Goal: Task Accomplishment & Management: Manage account settings

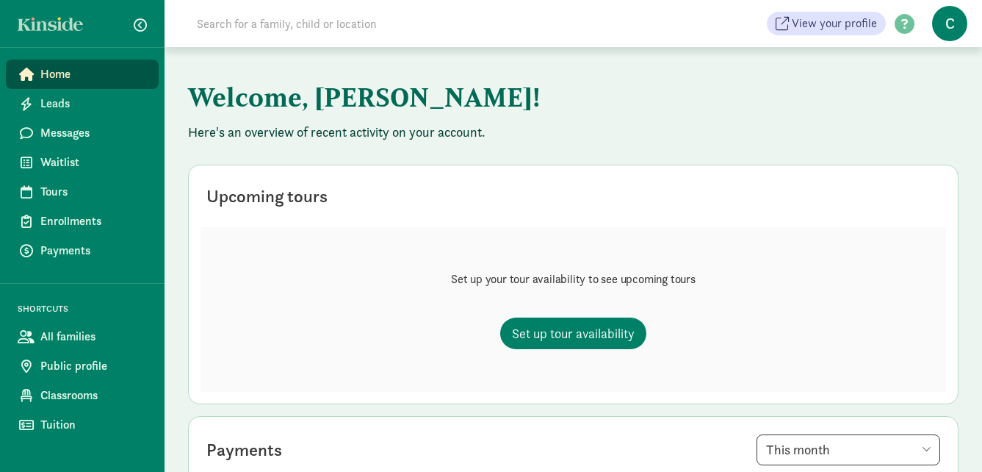
click at [956, 21] on span "C" at bounding box center [950, 23] width 35 height 35
click at [951, 45] on div "User Profile Logout" at bounding box center [938, 66] width 82 height 59
click at [957, 26] on span "C" at bounding box center [950, 23] width 35 height 35
click at [958, 48] on div "User Profile Logout" at bounding box center [938, 66] width 82 height 59
click at [955, 29] on span "C" at bounding box center [950, 23] width 35 height 35
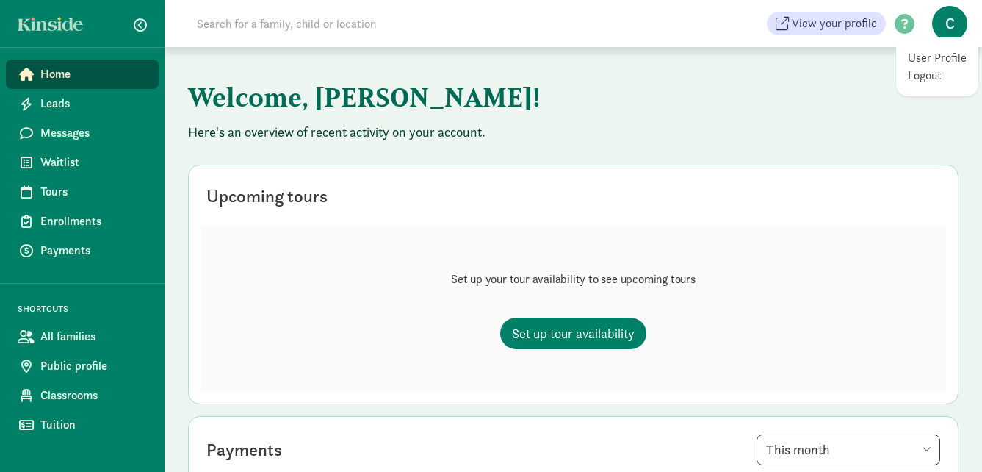
click at [930, 57] on link "User Profile" at bounding box center [937, 58] width 59 height 18
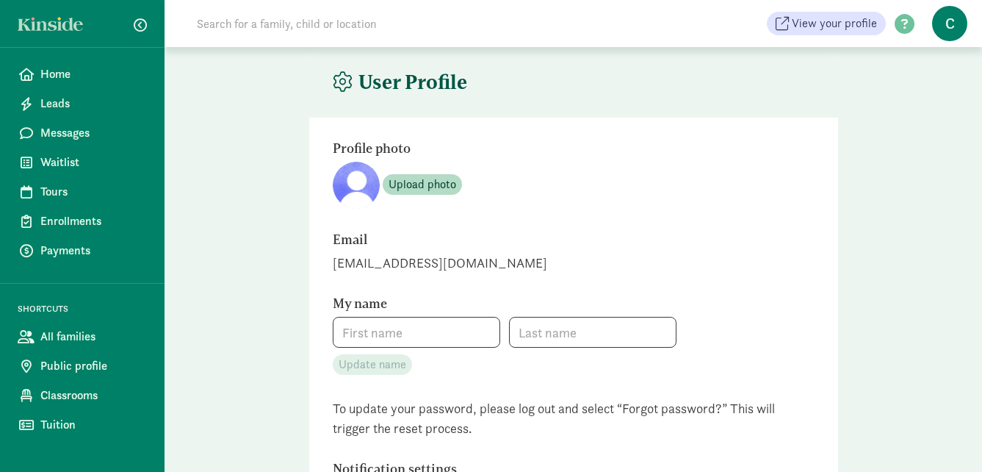
type input "[PERSON_NAME]"
type input "[PHONE_NUMBER]"
checkbox input "false"
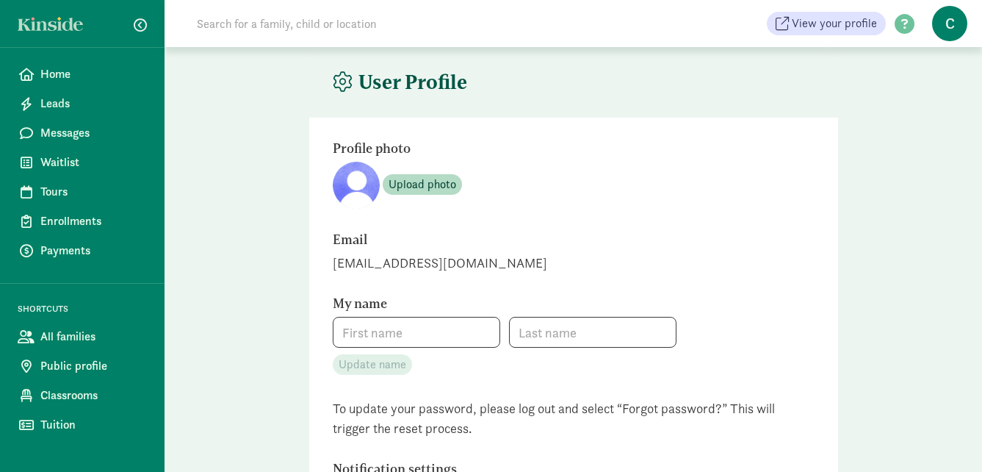
checkbox input "false"
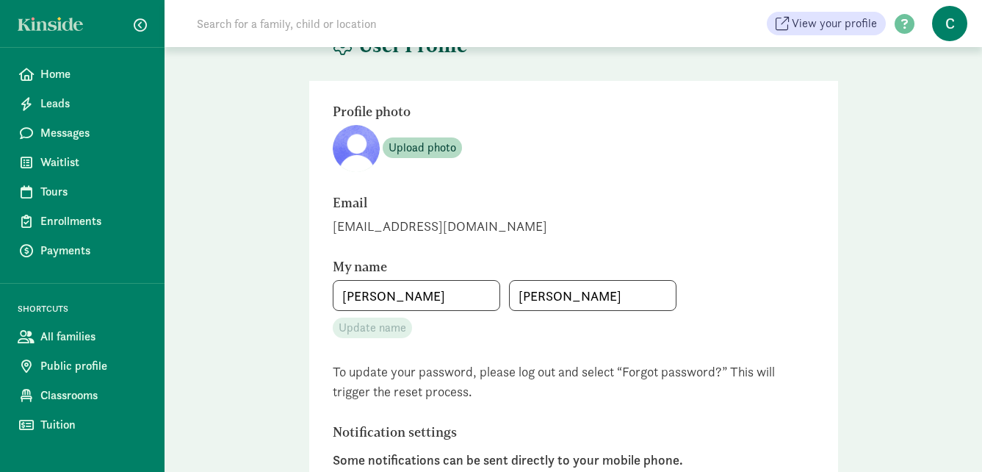
scroll to position [73, 0]
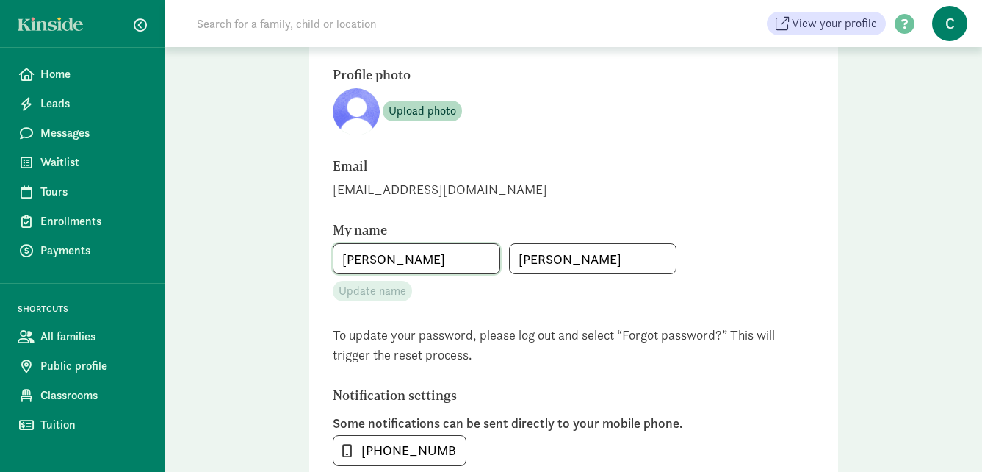
click at [406, 254] on input "[PERSON_NAME]" at bounding box center [417, 258] width 166 height 29
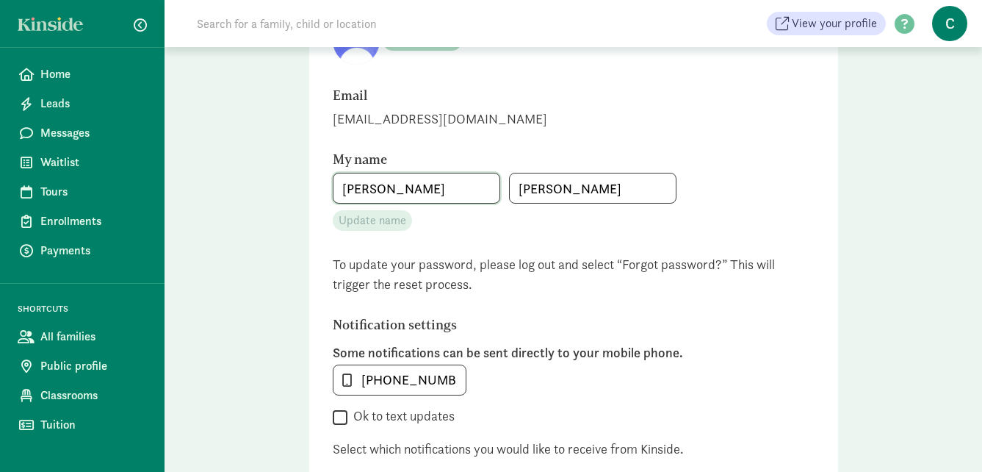
scroll to position [0, 0]
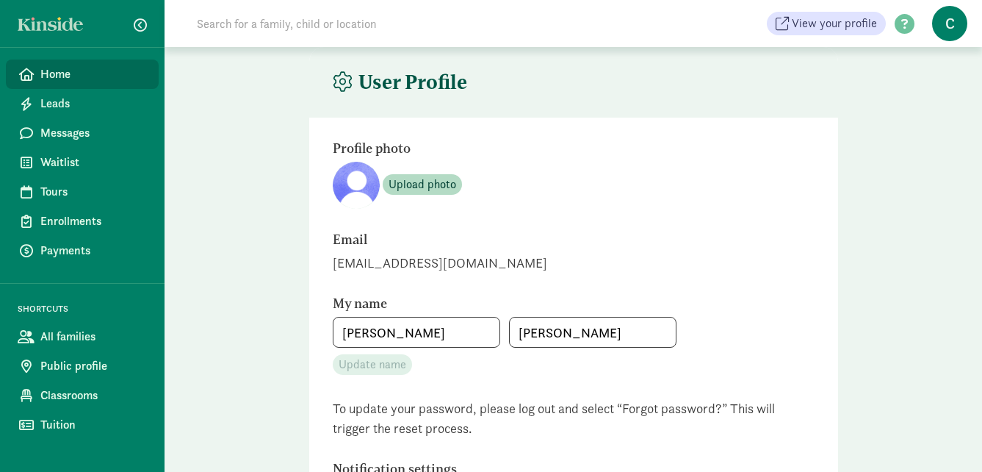
click at [65, 87] on link "Home" at bounding box center [82, 74] width 153 height 29
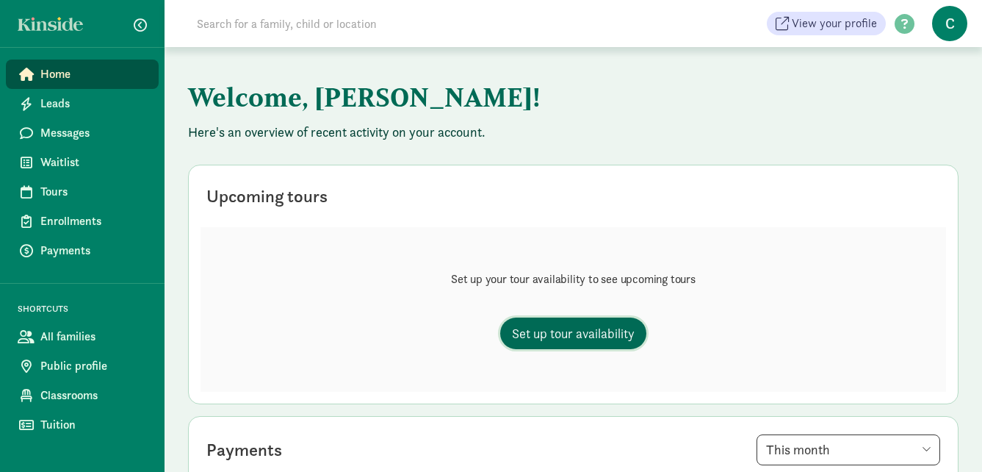
click at [568, 339] on span "Set up tour availability" at bounding box center [573, 333] width 123 height 20
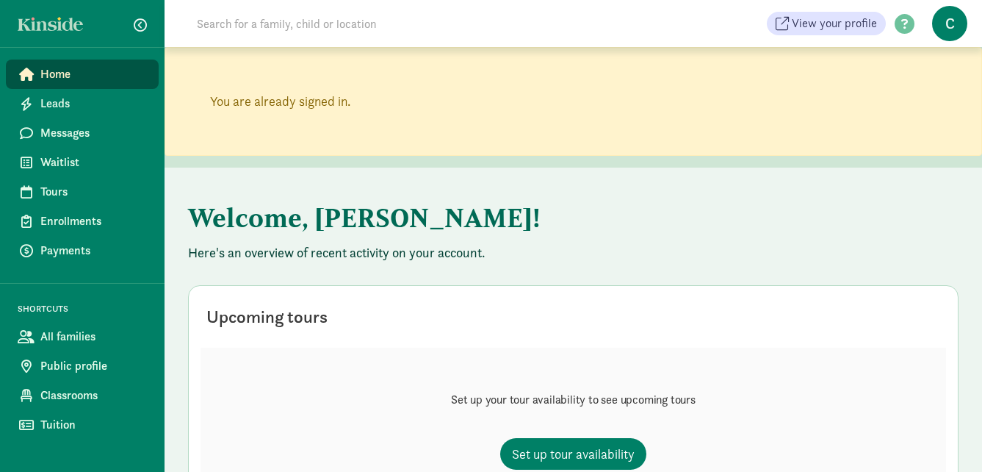
scroll to position [73, 0]
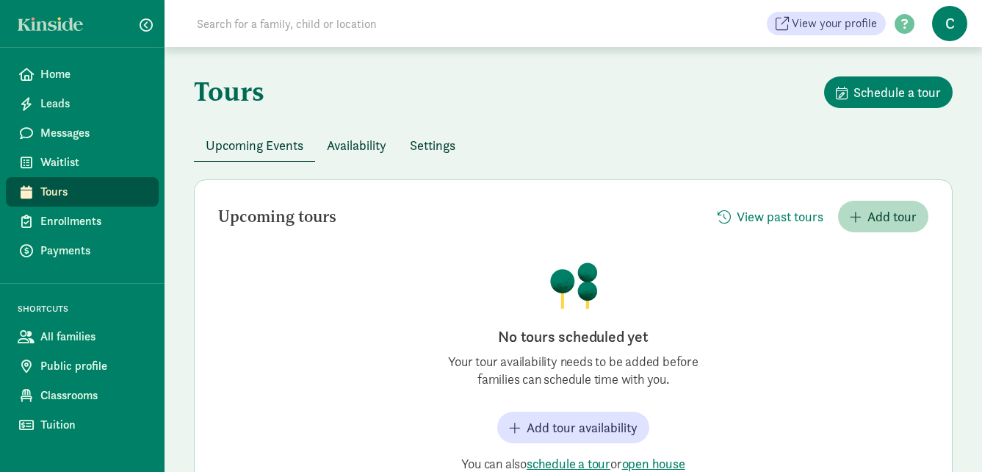
click at [373, 139] on span "Availability" at bounding box center [357, 145] width 60 height 20
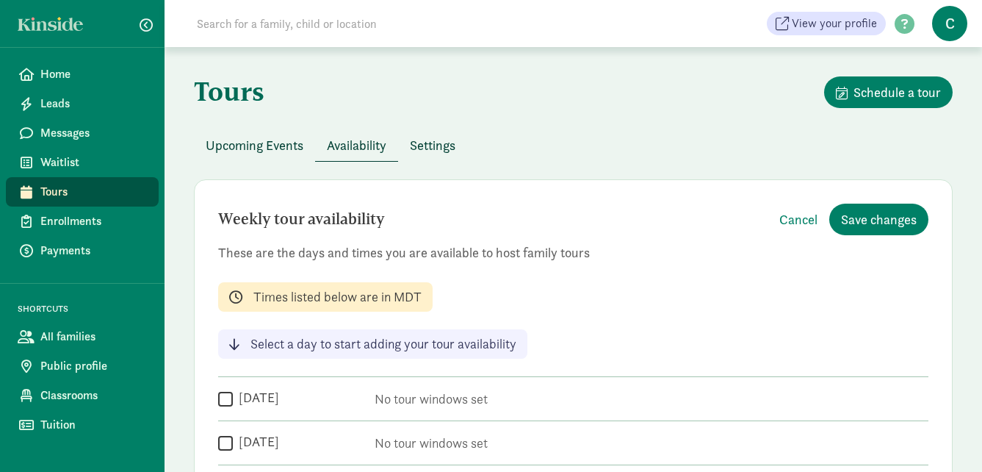
click at [445, 145] on span "Settings" at bounding box center [433, 145] width 46 height 20
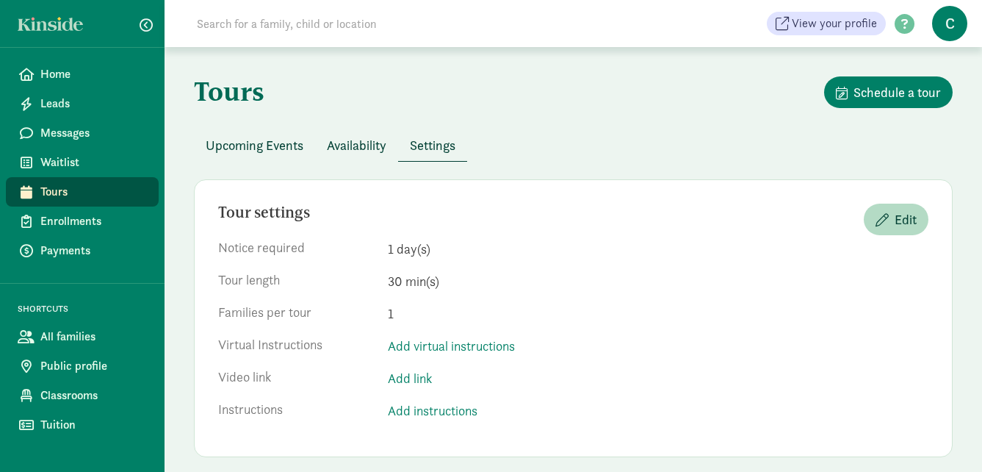
click at [340, 144] on span "Availability" at bounding box center [357, 145] width 60 height 20
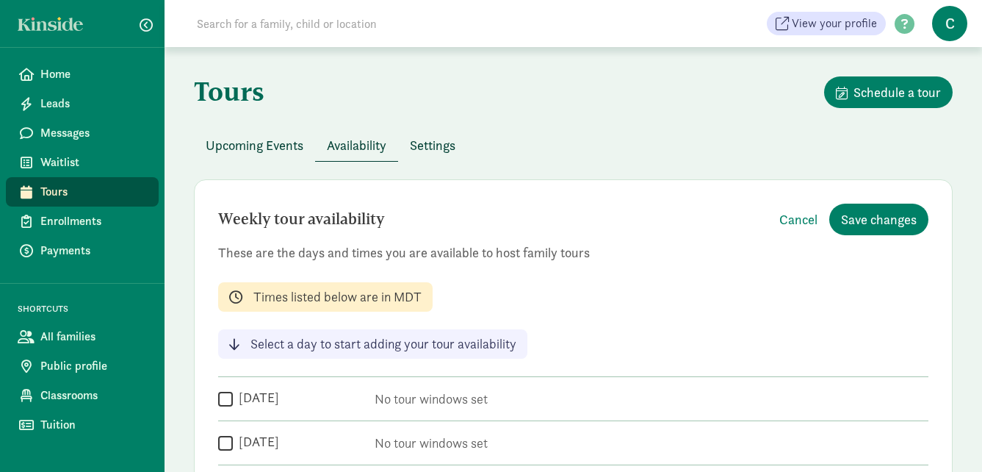
click at [442, 145] on span "Settings" at bounding box center [433, 145] width 46 height 20
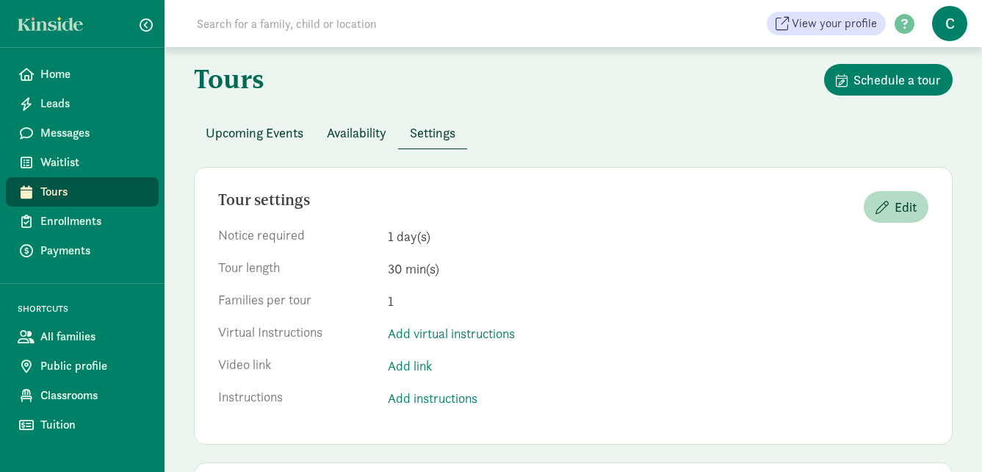
scroll to position [11, 0]
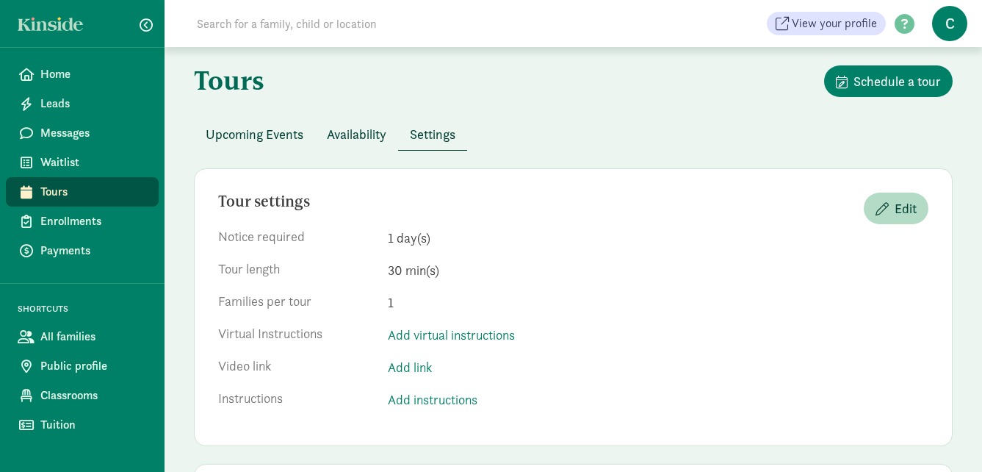
click at [352, 115] on div "Tours Schedule a tour" at bounding box center [573, 91] width 759 height 53
click at [339, 140] on span "Availability" at bounding box center [357, 134] width 60 height 20
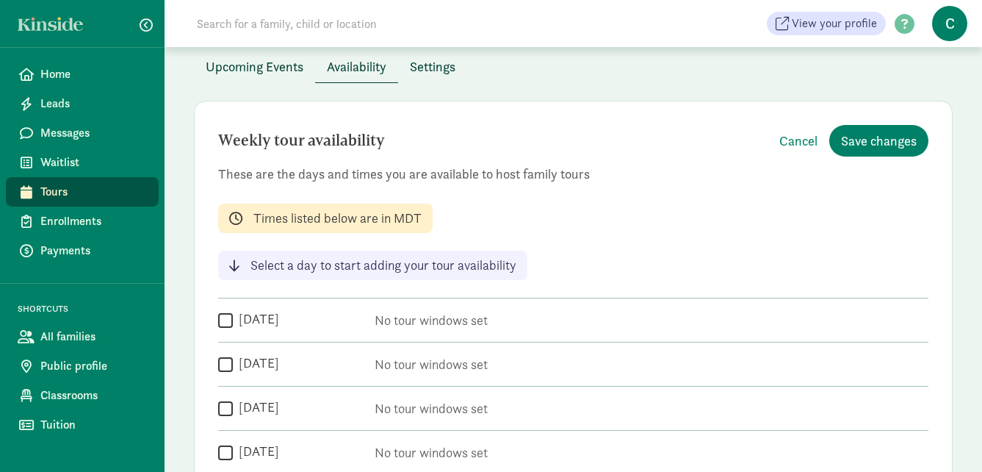
scroll to position [158, 0]
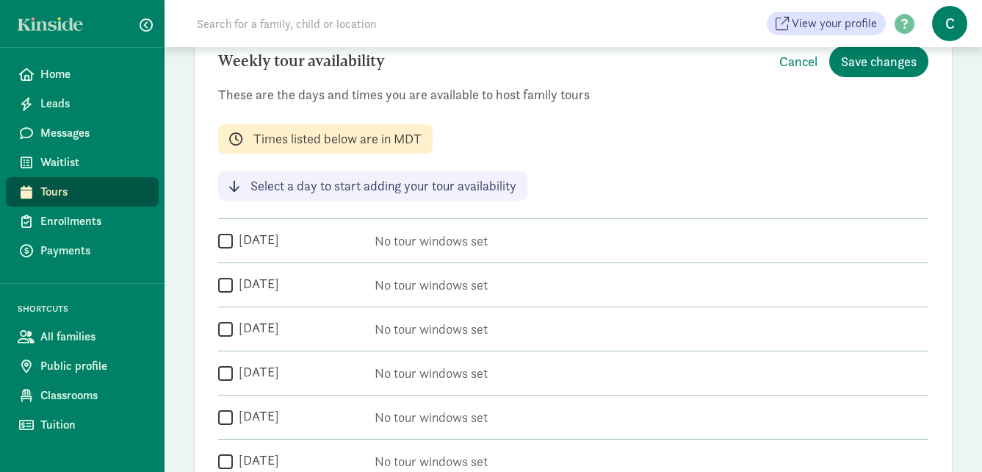
click at [223, 247] on input "Monday" at bounding box center [225, 241] width 15 height 20
checkbox input "true"
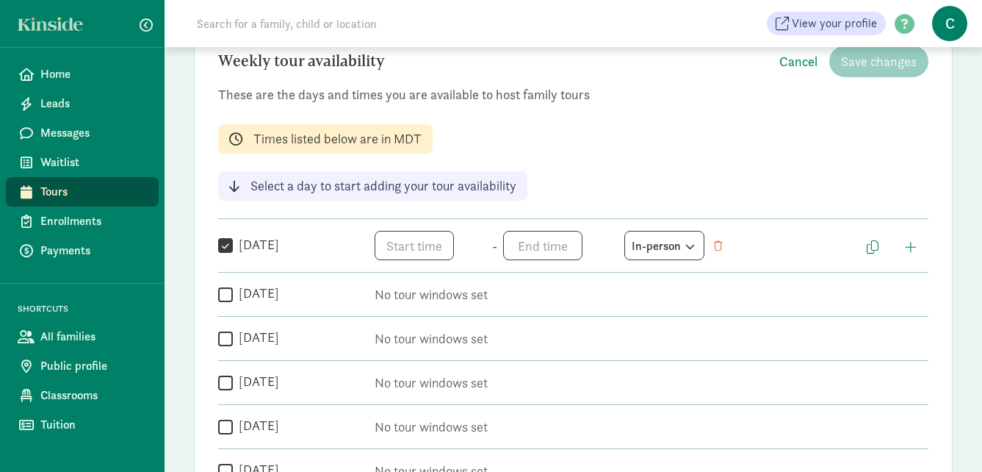
click at [222, 311] on div "Weekly tour availability Cancel Save changes These are the days and times you a…" at bounding box center [573, 285] width 759 height 528
click at [226, 299] on input "Tuesday" at bounding box center [225, 294] width 15 height 20
checkbox input "true"
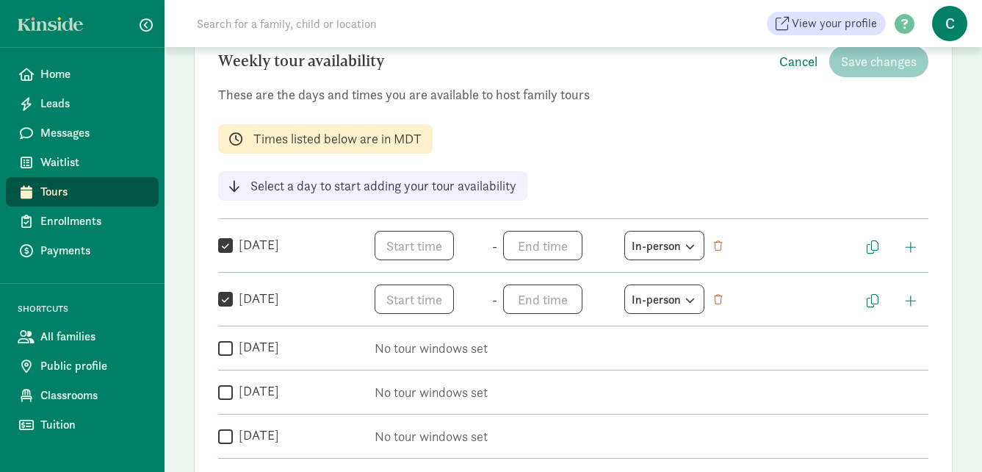
click at [226, 337] on div " Wednesday No tour windows set" at bounding box center [573, 342] width 711 height 32
click at [229, 356] on input "Wednesday" at bounding box center [225, 348] width 15 height 20
checkbox input "true"
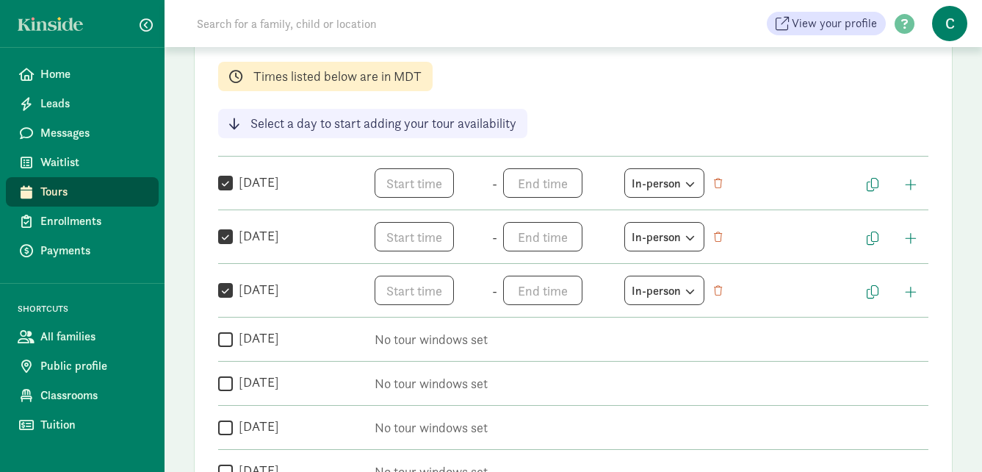
scroll to position [305, 0]
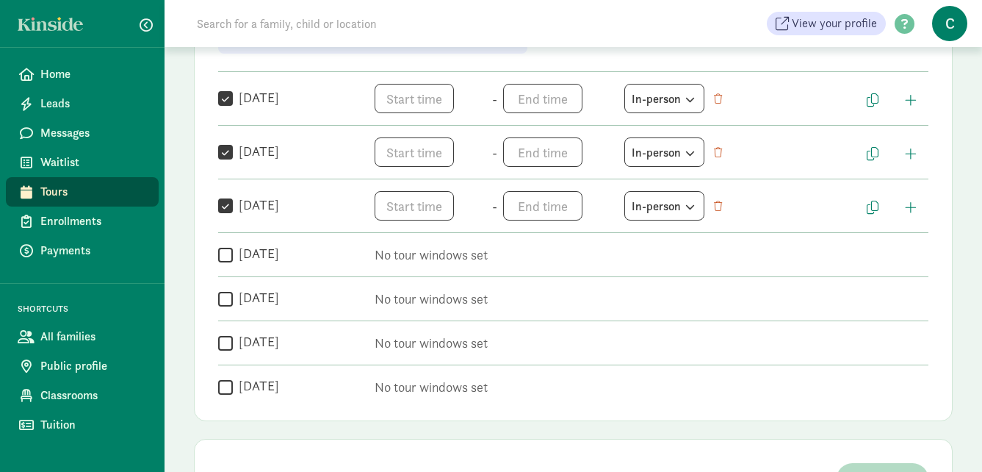
click at [226, 260] on input "Thursday" at bounding box center [225, 255] width 15 height 20
checkbox input "true"
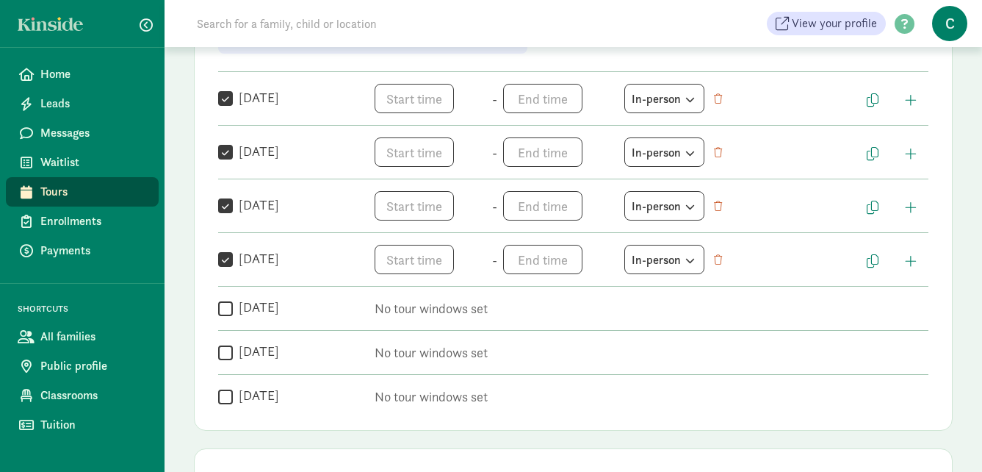
click at [230, 315] on input "Friday" at bounding box center [225, 308] width 15 height 20
checkbox input "true"
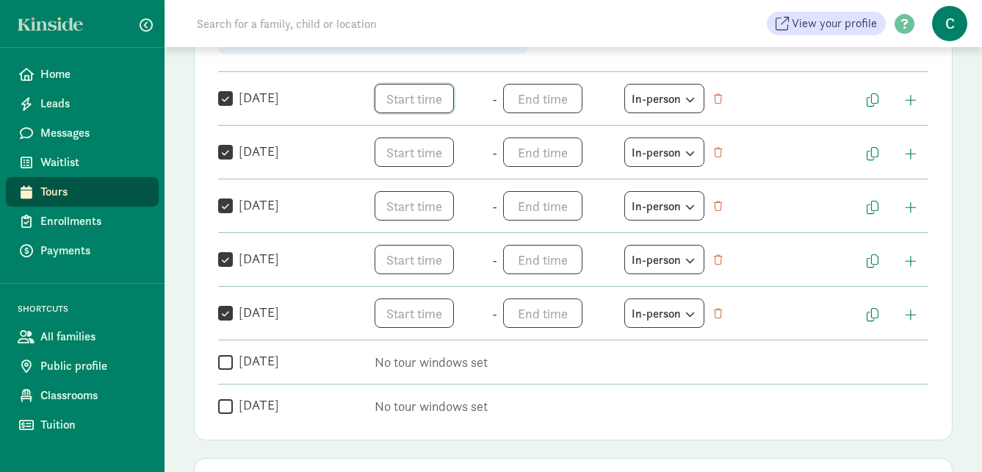
click at [427, 91] on span "h 12 1 2 3 4 5 6 7 8 9 10 11 mm 00 05 10 15 20 25 30 35 40 45 50 55 a am pm" at bounding box center [431, 98] width 112 height 29
click at [414, 115] on div "Weekly tour availability Cancel Save changes These are the days and times you a…" at bounding box center [573, 157] width 759 height 566
click at [426, 93] on span "h 12 1 2 3 4 5 6 7 8 9 10 11 mm 00 05 10 15 20 25 30 35 40 45 50 55 a am pm" at bounding box center [431, 98] width 112 height 29
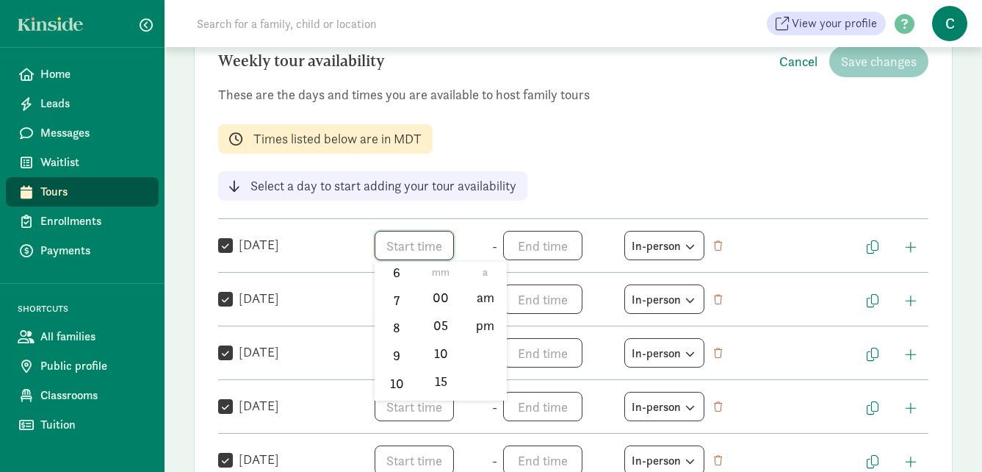
scroll to position [216, 0]
click at [395, 362] on li "10" at bounding box center [396, 359] width 43 height 28
click at [445, 298] on li "00" at bounding box center [441, 298] width 43 height 28
click at [479, 301] on li "am" at bounding box center [485, 298] width 43 height 28
type input "10:00 am"
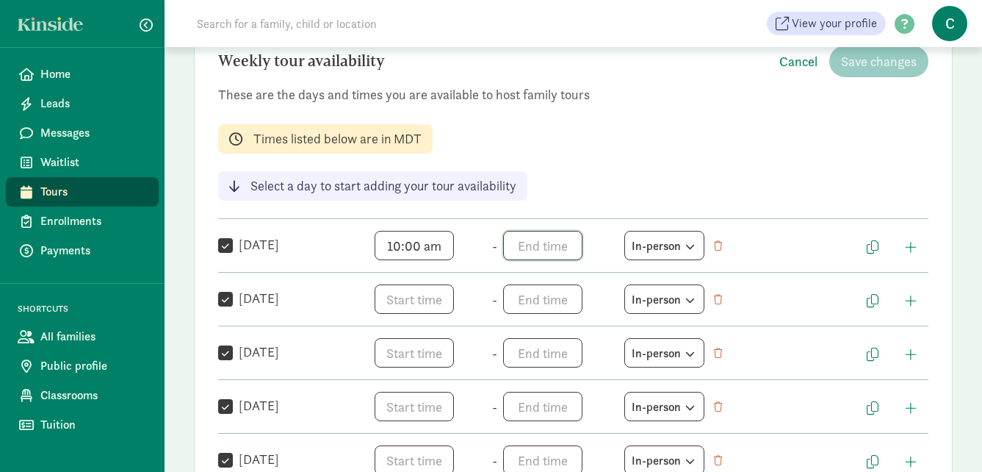
click at [549, 236] on span "h 12 1 2 3 4 5 6 7 8 9 10 11 mm 00 05 10 15 20 25 30 35 40 45 50 55 a am pm" at bounding box center [559, 245] width 112 height 29
click at [522, 292] on li "12" at bounding box center [524, 298] width 43 height 28
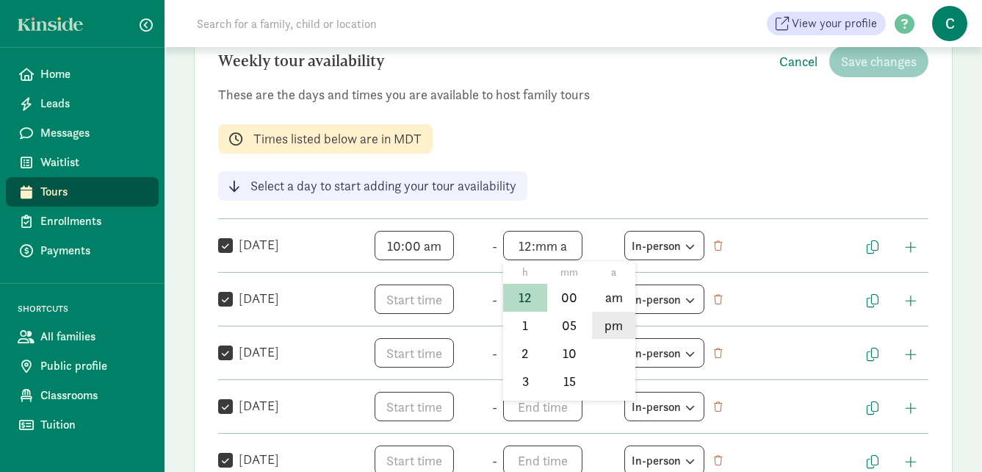
click at [613, 325] on li "pm" at bounding box center [613, 326] width 43 height 28
click at [566, 281] on li "mm" at bounding box center [569, 273] width 43 height 22
click at [567, 297] on li "00" at bounding box center [569, 298] width 43 height 28
type input "12:00 pm"
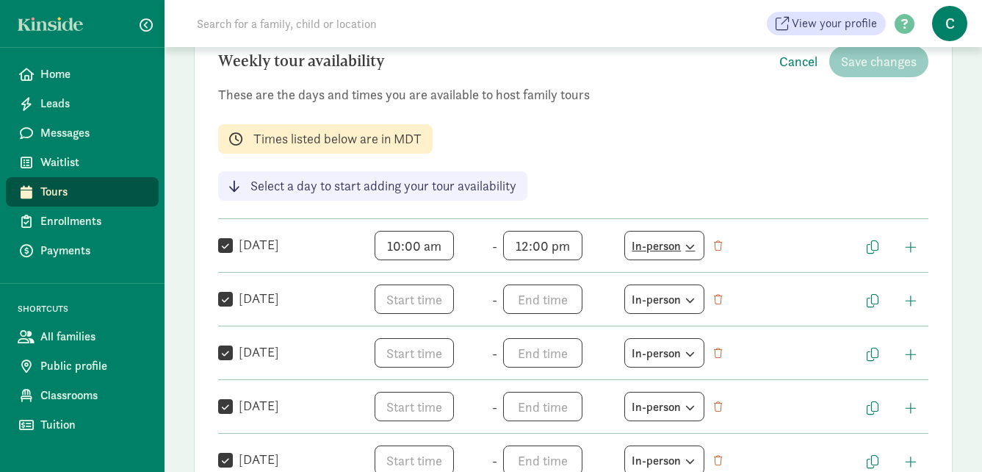
click at [677, 246] on div "In-person" at bounding box center [664, 245] width 65 height 20
drag, startPoint x: 676, startPoint y: 246, endPoint x: 680, endPoint y: 150, distance: 96.3
click at [680, 150] on div "Weekly tour availability Cancel Save changes These are the days and times you a…" at bounding box center [573, 304] width 759 height 566
click at [390, 298] on span "h 12 1 2 3 4 5 6 7 8 9 10 11 mm 00 05 10 15 20 25 30 35 40 45 50 55 a am pm" at bounding box center [431, 298] width 112 height 29
click at [396, 413] on li "10" at bounding box center [396, 413] width 43 height 28
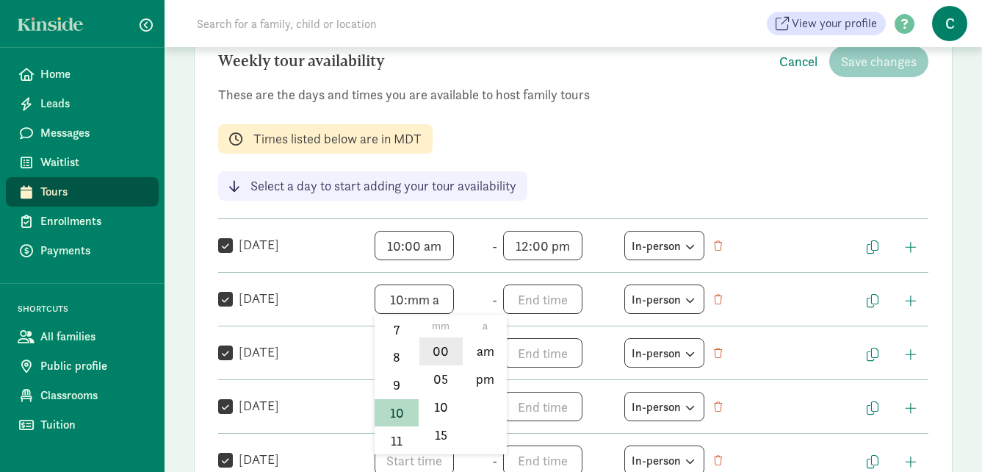
click at [437, 359] on li "00" at bounding box center [441, 351] width 43 height 28
click at [484, 351] on li "am" at bounding box center [485, 351] width 43 height 28
type input "10:00 am"
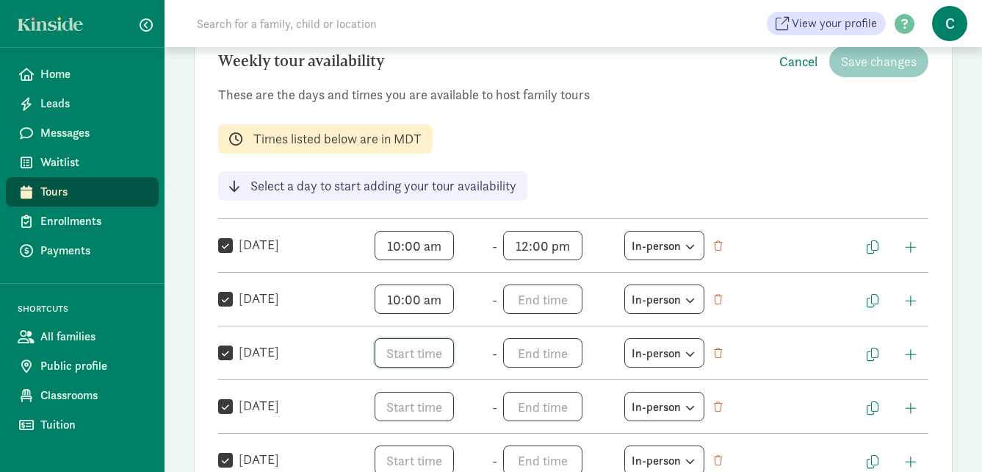
click at [418, 349] on span "h 12 1 2 3 4 5 6 7 8 9 10 11 mm 00 05 10 15 20 25 30 35 40 45 50 55 a am pm" at bounding box center [431, 352] width 112 height 29
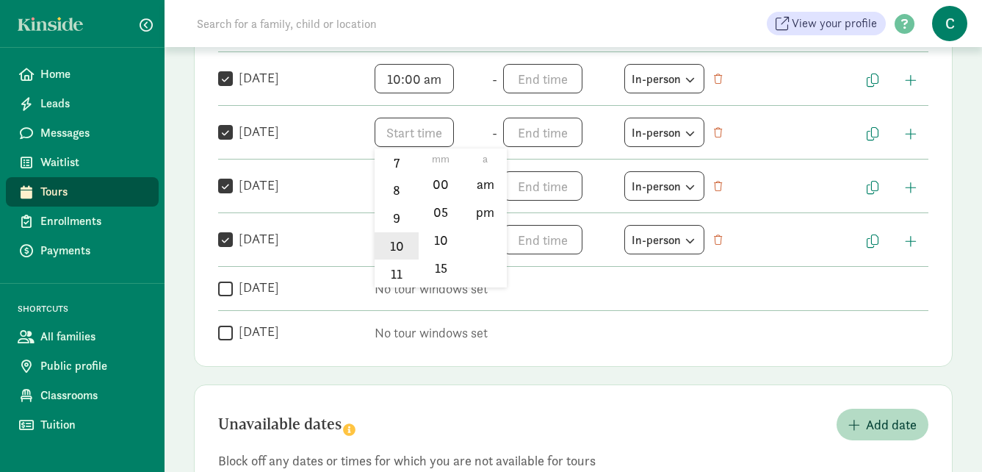
click at [393, 241] on li "10" at bounding box center [396, 246] width 43 height 28
click at [431, 176] on li "00" at bounding box center [441, 184] width 43 height 28
click at [477, 177] on li "am" at bounding box center [485, 184] width 43 height 28
type input "10:00 am"
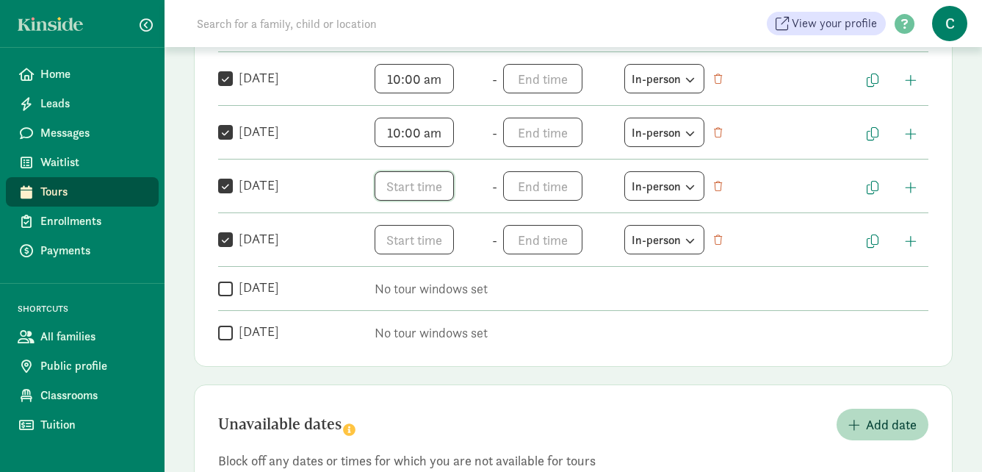
click at [420, 181] on span "h 12 1 2 3 4 5 6 7 8 9 10 11 mm 00 05 10 15 20 25 30 35 40 45 50 55 a am pm" at bounding box center [431, 185] width 112 height 29
click at [392, 297] on li "10" at bounding box center [396, 300] width 43 height 28
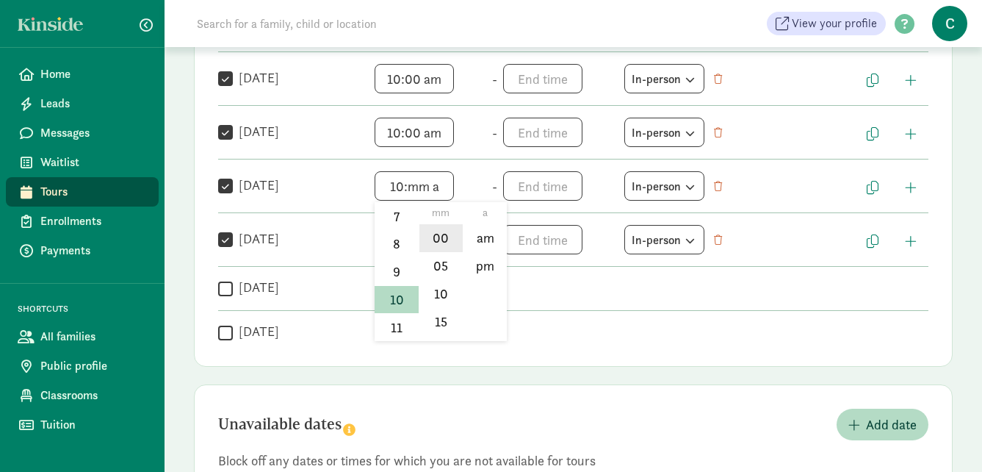
click at [431, 233] on li "00" at bounding box center [441, 238] width 43 height 28
click at [480, 237] on li "am" at bounding box center [485, 238] width 43 height 28
type input "10:00 am"
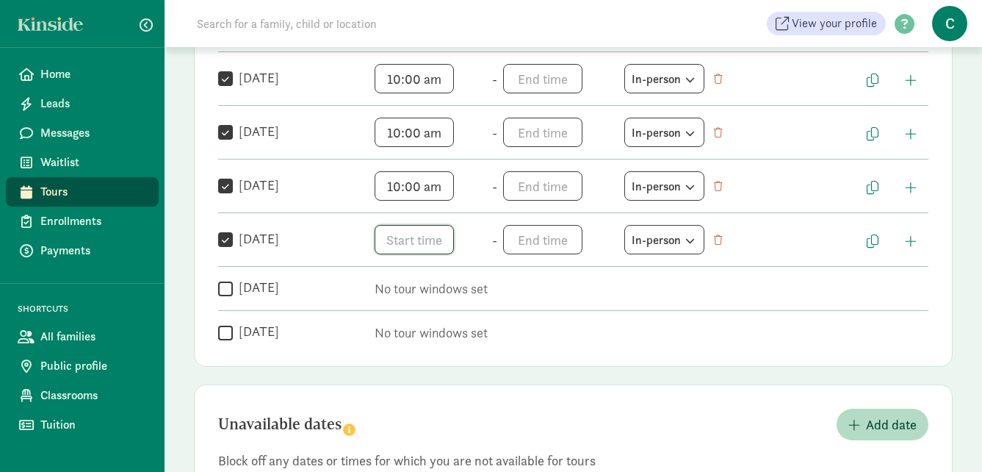
click at [426, 245] on span "h 12 1 2 3 4 5 6 7 8 9 10 11 mm 00 05 10 15 20 25 30 35 40 45 50 55 a am pm" at bounding box center [431, 239] width 112 height 29
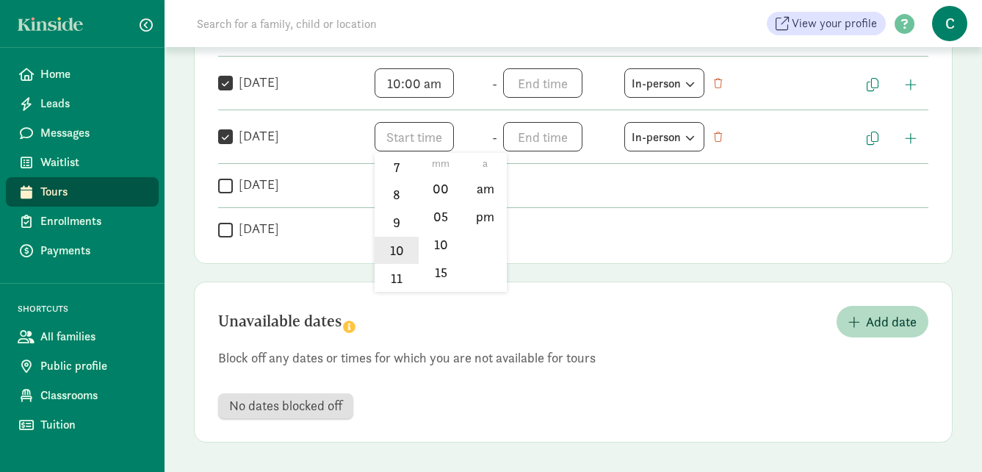
click at [394, 254] on li "10" at bounding box center [396, 251] width 43 height 28
click at [434, 179] on li "00" at bounding box center [441, 189] width 43 height 28
click at [470, 186] on li "am" at bounding box center [485, 189] width 43 height 28
type input "10:00 am"
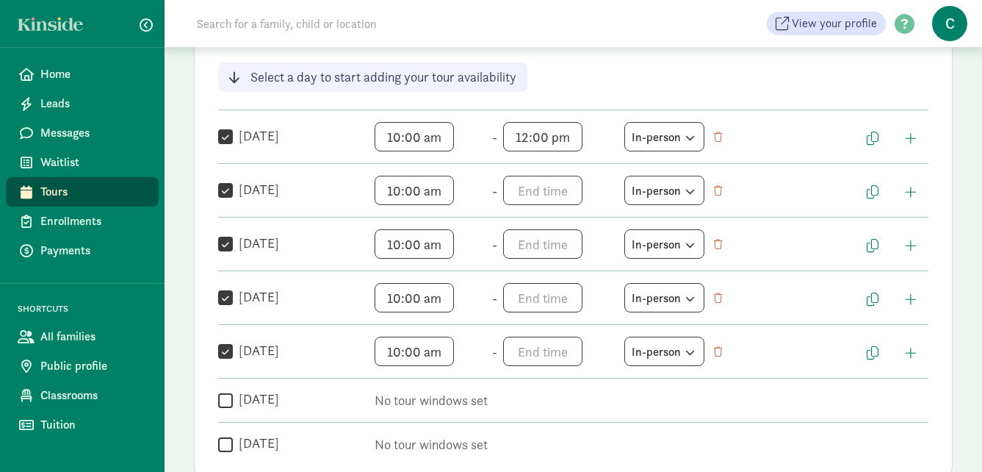
scroll to position [261, 0]
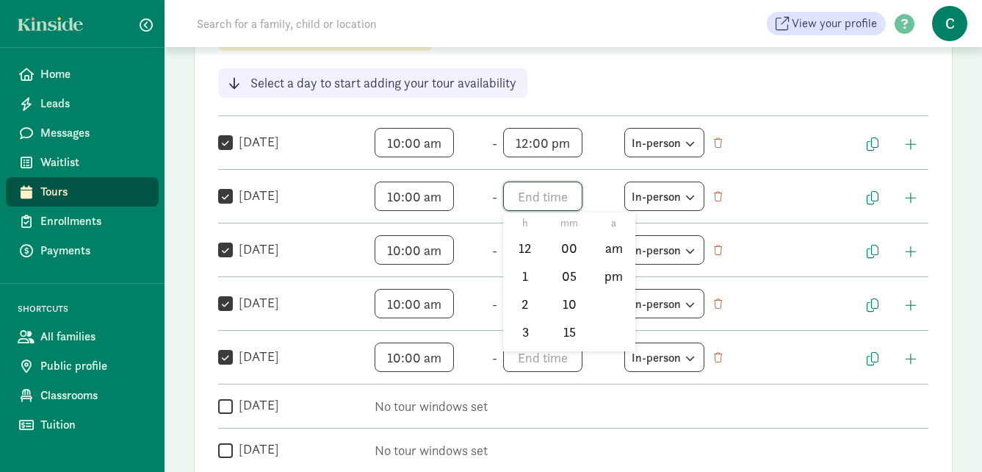
click at [543, 199] on span "h 12 1 2 3 4 5 6 7 8 9 10 11 mm 00 05 10 15 20 25 30 35 40 45 50 55 a am pm" at bounding box center [559, 196] width 112 height 29
click at [525, 248] on li "12" at bounding box center [524, 248] width 43 height 28
click at [555, 251] on li "00" at bounding box center [569, 248] width 43 height 28
click at [603, 275] on li "pm" at bounding box center [613, 276] width 43 height 28
type input "12:00 pm"
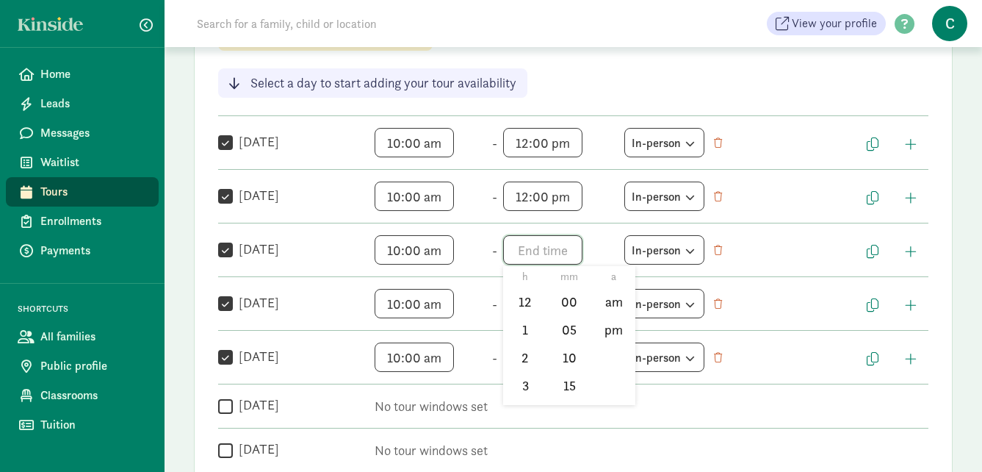
click at [542, 256] on span "h 12 1 2 3 4 5 6 7 8 9 10 11 mm 00 05 10 15 20 25 30 35 40 45 50 55 a am pm" at bounding box center [559, 249] width 112 height 29
click at [518, 312] on li "12" at bounding box center [524, 302] width 43 height 28
click at [556, 303] on li "00" at bounding box center [569, 302] width 43 height 28
click at [608, 328] on li "pm" at bounding box center [613, 330] width 43 height 28
type input "12:00 pm"
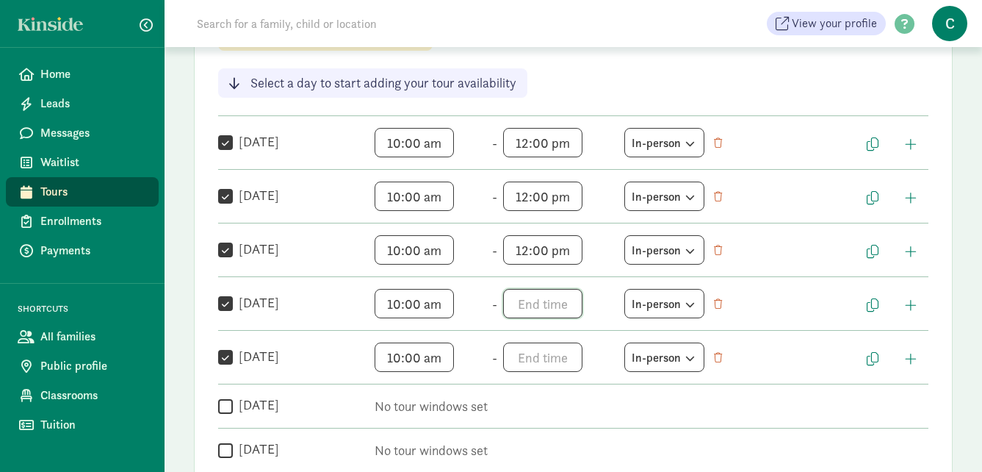
click at [520, 298] on span "h 12 1 2 3 4 5 6 7 8 9 10 11 mm 00 05 10 15 20 25 30 35 40 45 50 55 a am pm" at bounding box center [559, 303] width 112 height 29
click at [522, 362] on li "12" at bounding box center [524, 356] width 43 height 28
click at [568, 350] on li "00" at bounding box center [569, 356] width 43 height 28
click at [614, 392] on li "pm" at bounding box center [613, 384] width 43 height 28
type input "12:00 pm"
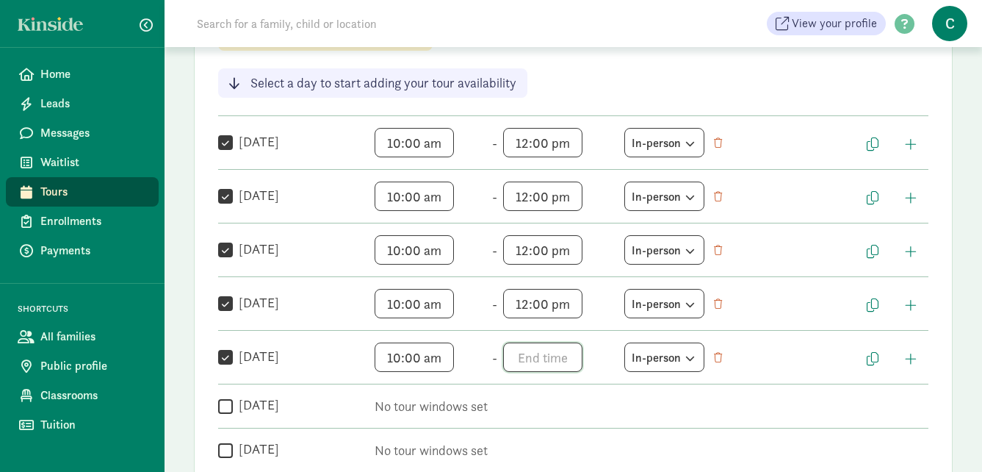
click at [550, 359] on span "h 12 1 2 3 4 5 6 7 8 9 10 11 mm 00 05 10 15 20 25 30 35 40 45 50 55 a am pm" at bounding box center [559, 356] width 112 height 29
click at [507, 416] on li "12" at bounding box center [524, 409] width 43 height 28
click at [553, 405] on li "00" at bounding box center [569, 409] width 43 height 28
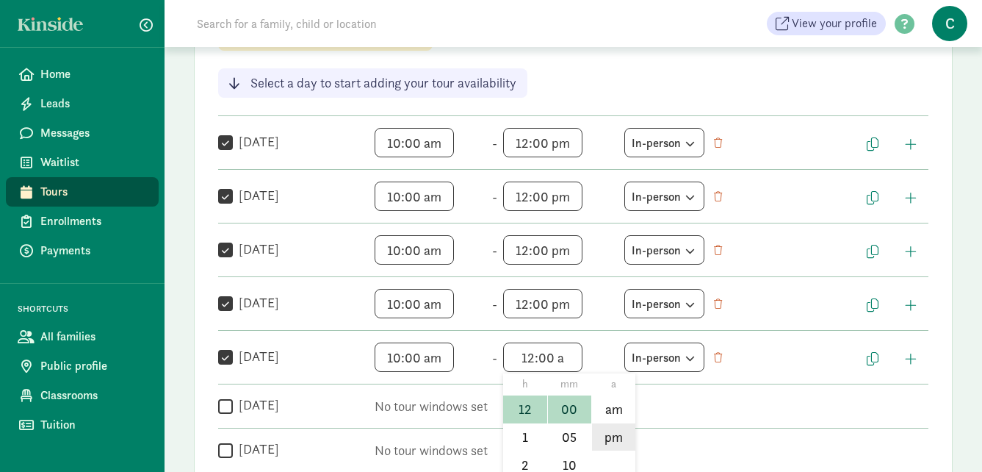
click at [614, 439] on li "pm" at bounding box center [613, 437] width 43 height 28
type input "12:00 pm"
click at [636, 82] on div "Weekly tour availability Cancel Save changes These are the days and times you a…" at bounding box center [573, 201] width 759 height 566
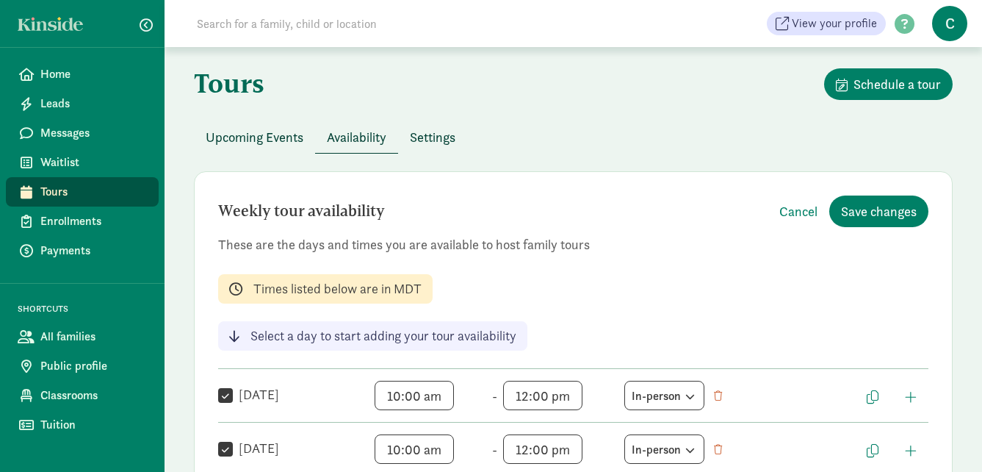
scroll to position [0, 0]
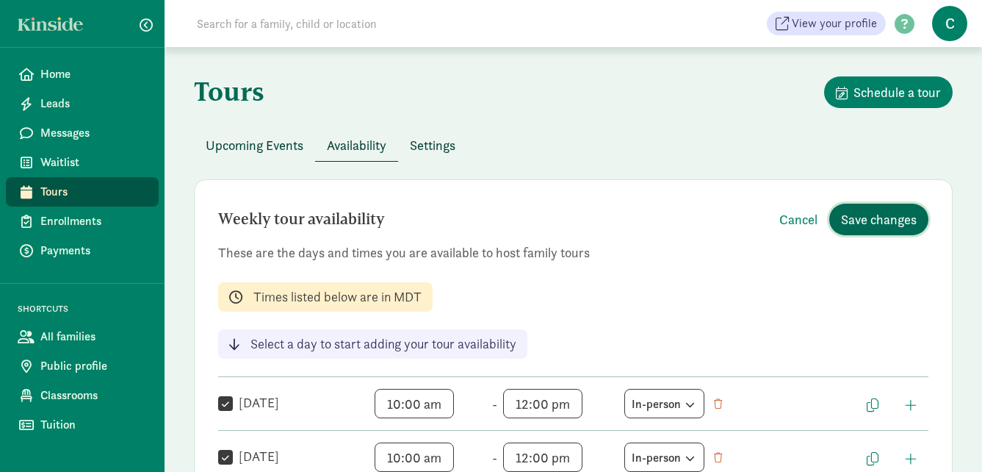
click at [857, 224] on span "Save changes" at bounding box center [879, 219] width 76 height 20
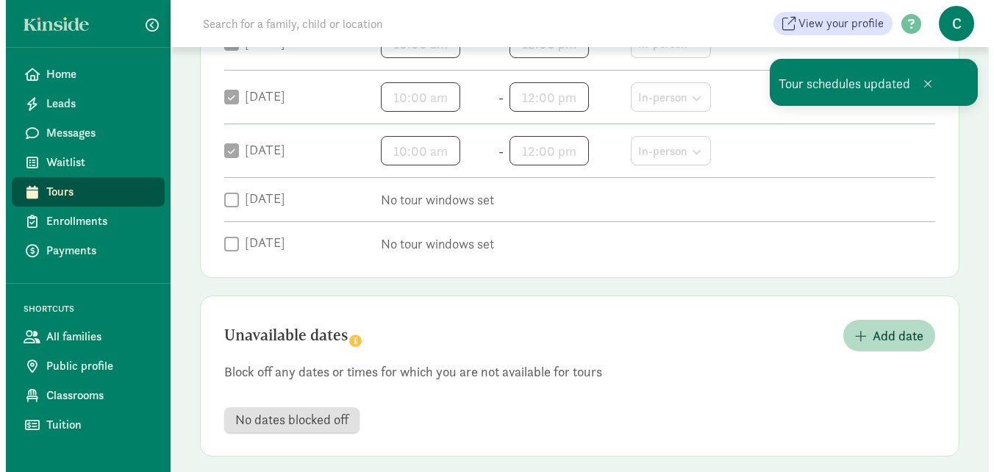
scroll to position [481, 0]
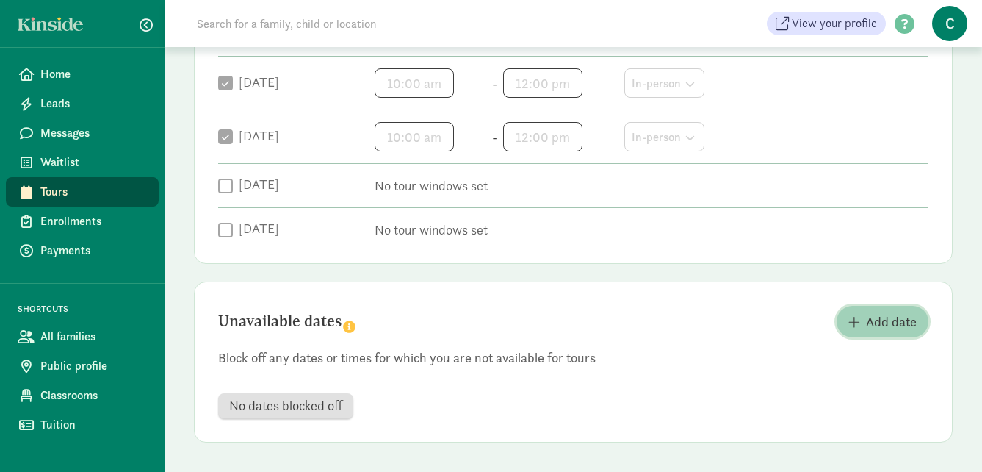
click at [872, 322] on span "Add date" at bounding box center [891, 322] width 51 height 20
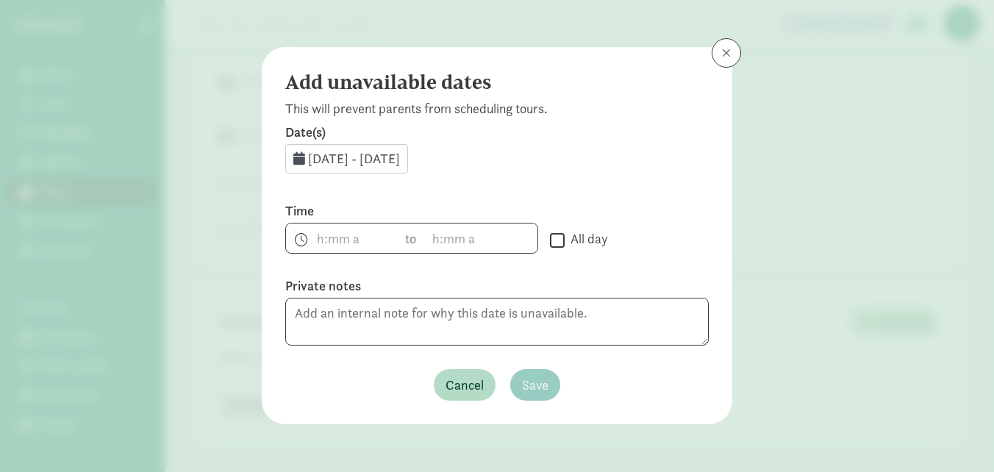
click at [345, 164] on span "Sep 5, 2025 - Sep 30, 2025" at bounding box center [354, 158] width 92 height 17
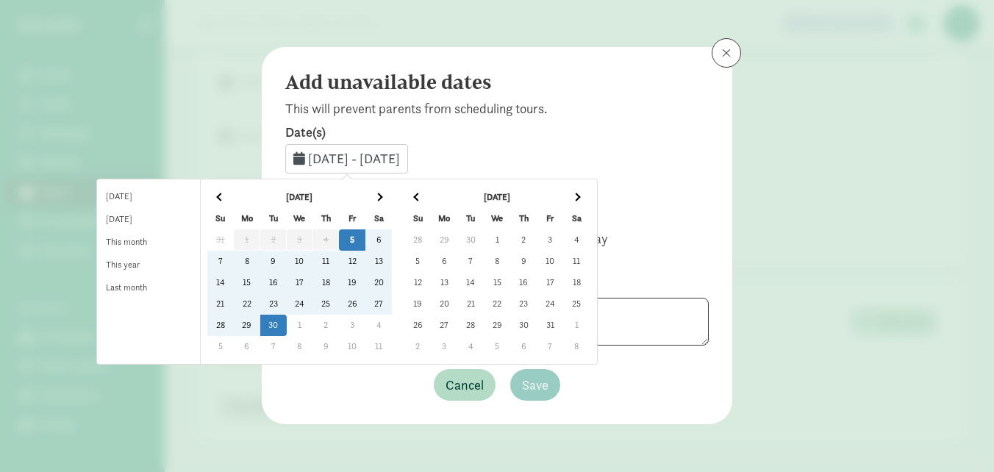
click at [287, 282] on td "16" at bounding box center [273, 282] width 26 height 21
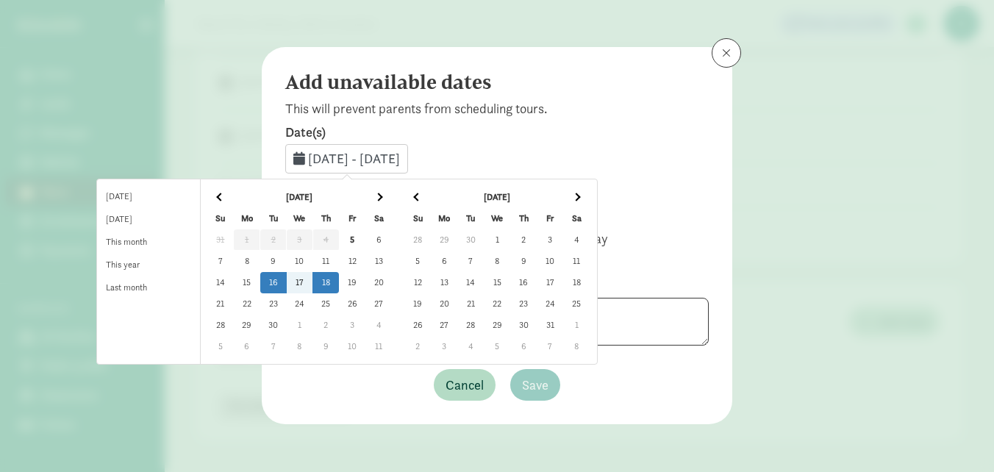
click at [339, 287] on td "18" at bounding box center [325, 282] width 26 height 21
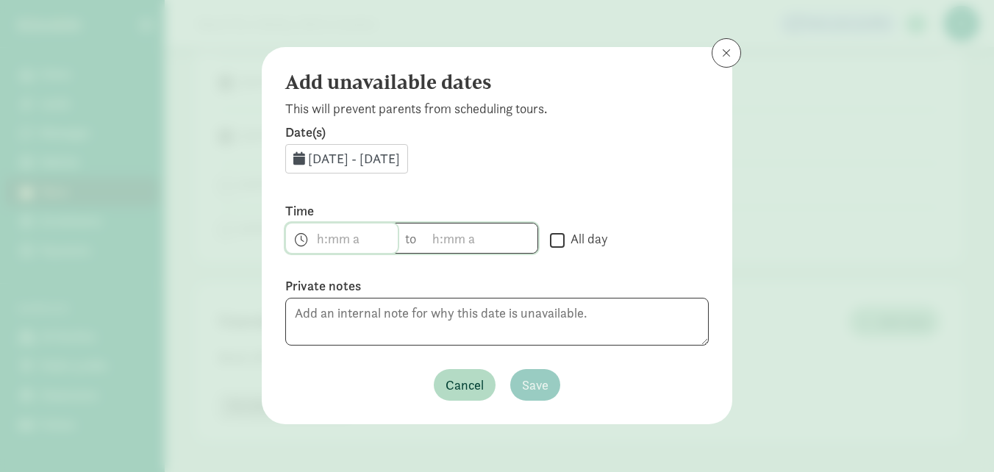
click at [332, 235] on span "h 12 1 2 3 4 5 6 7 8 9 10 11 mm 00 15 30 45 a am pm" at bounding box center [342, 237] width 112 height 29
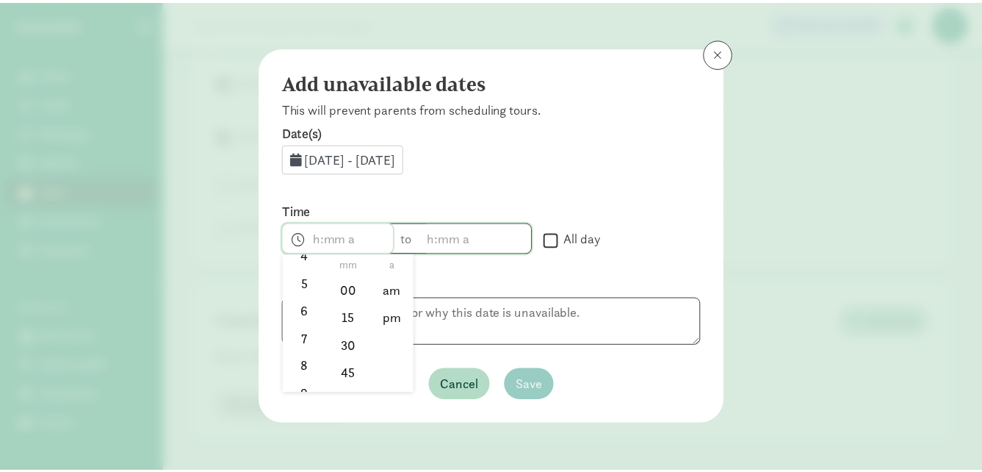
scroll to position [147, 0]
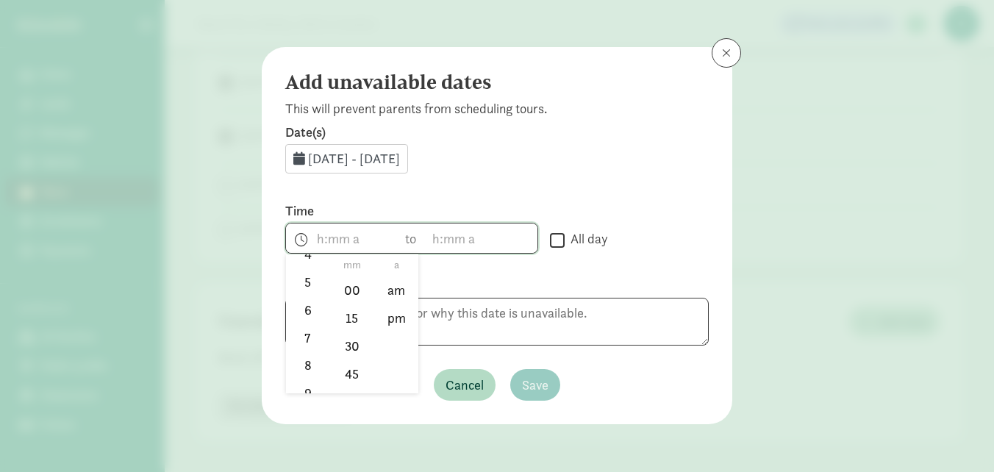
click at [556, 239] on div at bounding box center [497, 236] width 994 height 472
click at [545, 319] on textarea at bounding box center [496, 322] width 423 height 48
click at [552, 236] on input "All day" at bounding box center [557, 240] width 15 height 20
checkbox input "true"
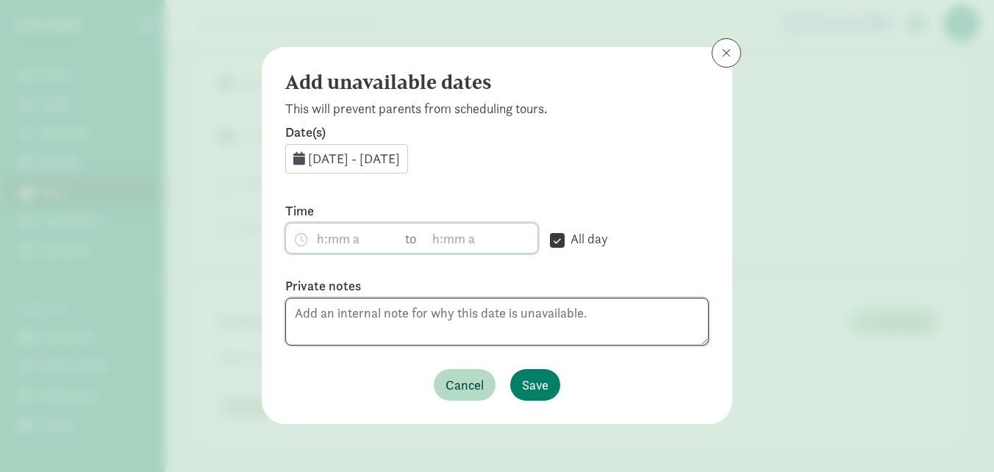
click at [593, 326] on textarea at bounding box center [496, 322] width 423 height 48
type textarea "Smiles Across Montana is here with us that week!"
click at [547, 383] on span "Save" at bounding box center [535, 385] width 26 height 20
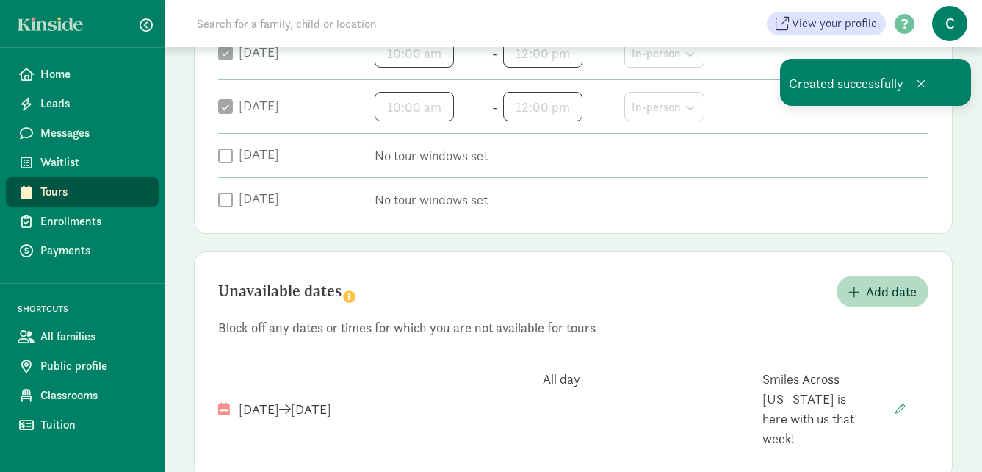
scroll to position [528, 0]
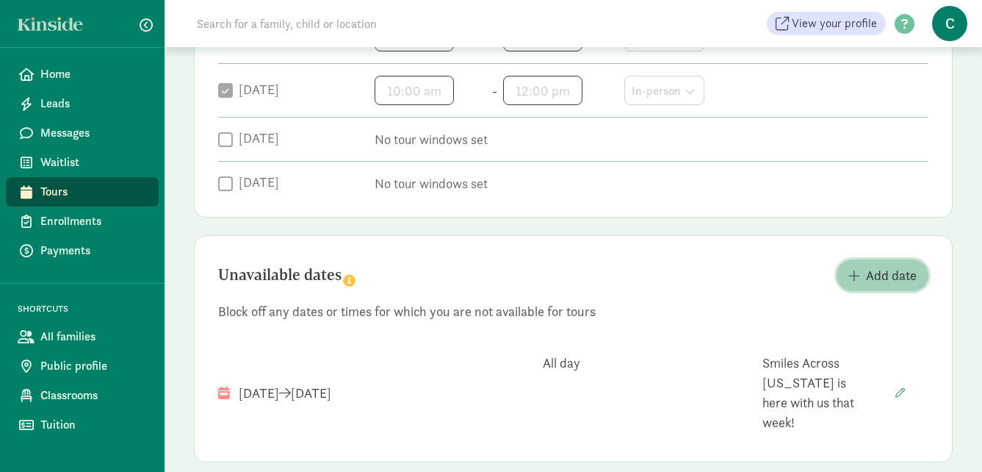
click at [872, 266] on span "Add date" at bounding box center [891, 275] width 51 height 20
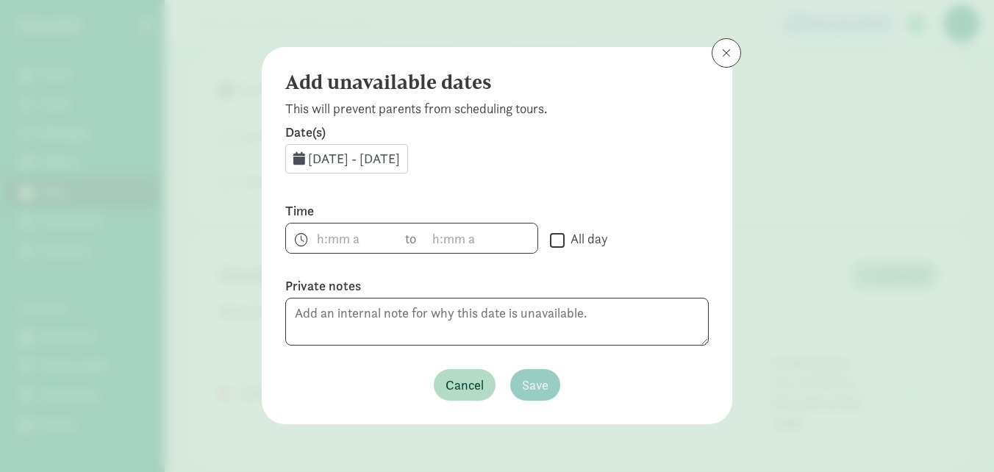
click at [345, 158] on span "Sep 5, 2025 - Sep 30, 2025" at bounding box center [354, 158] width 92 height 17
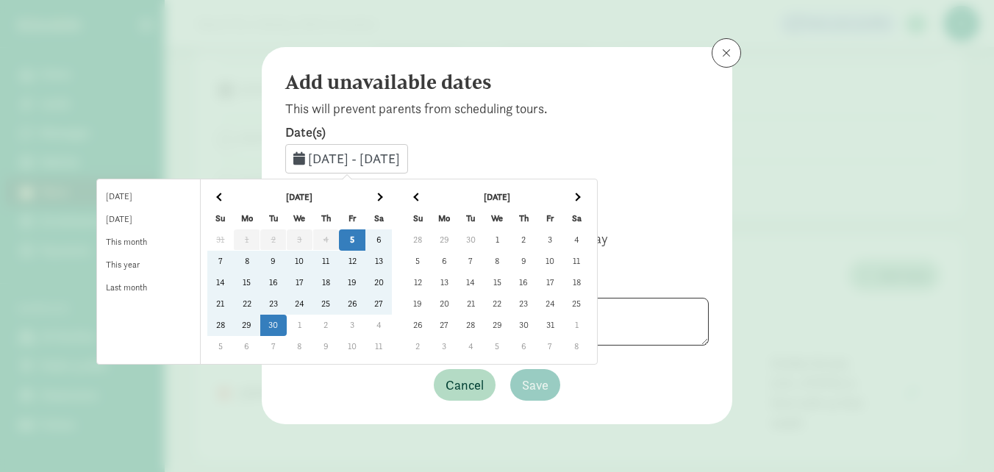
click at [260, 306] on td "22" at bounding box center [247, 303] width 26 height 21
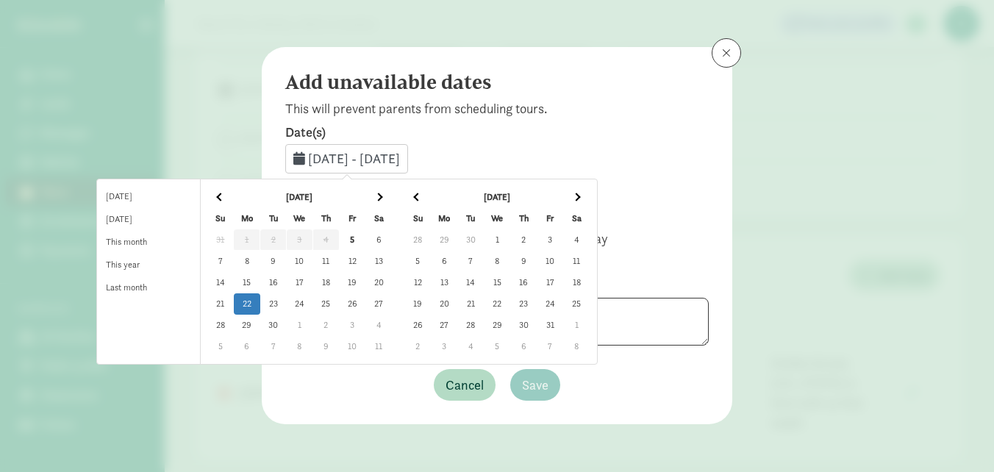
click at [260, 303] on td "22" at bounding box center [247, 303] width 26 height 21
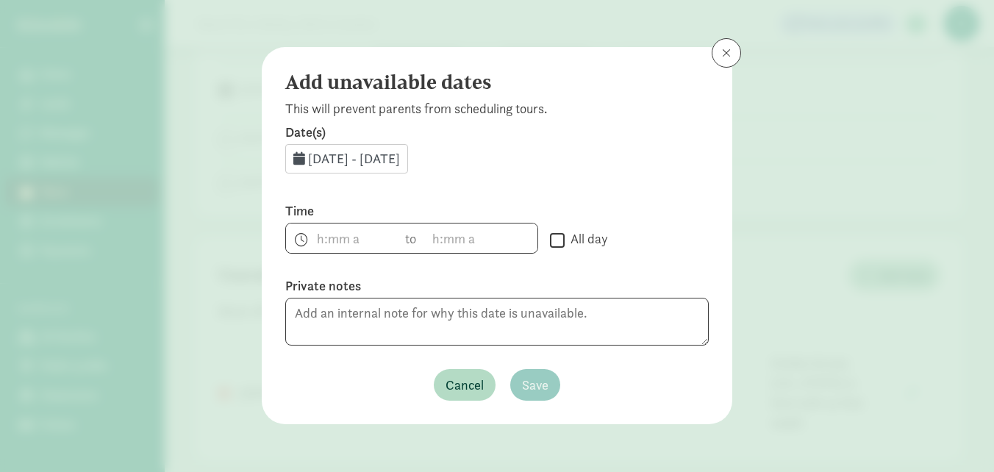
click at [553, 241] on input "All day" at bounding box center [557, 240] width 15 height 20
checkbox input "true"
click at [552, 328] on textarea at bounding box center [496, 322] width 423 height 48
type textarea "i"
type textarea "I am out of office!"
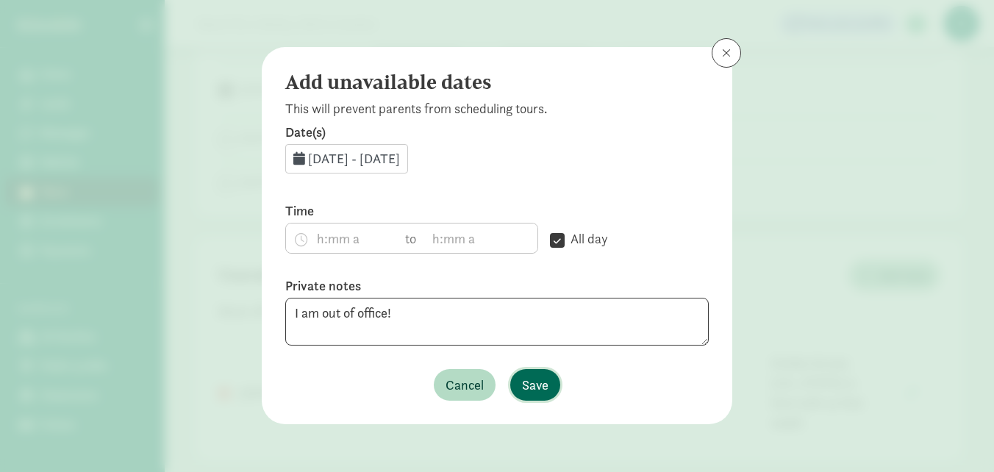
click at [545, 398] on button "Save" at bounding box center [535, 385] width 50 height 32
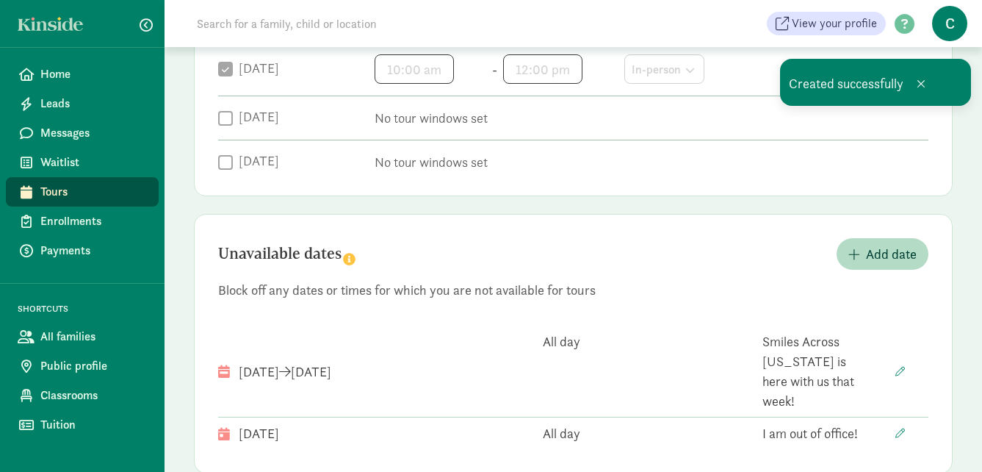
scroll to position [560, 0]
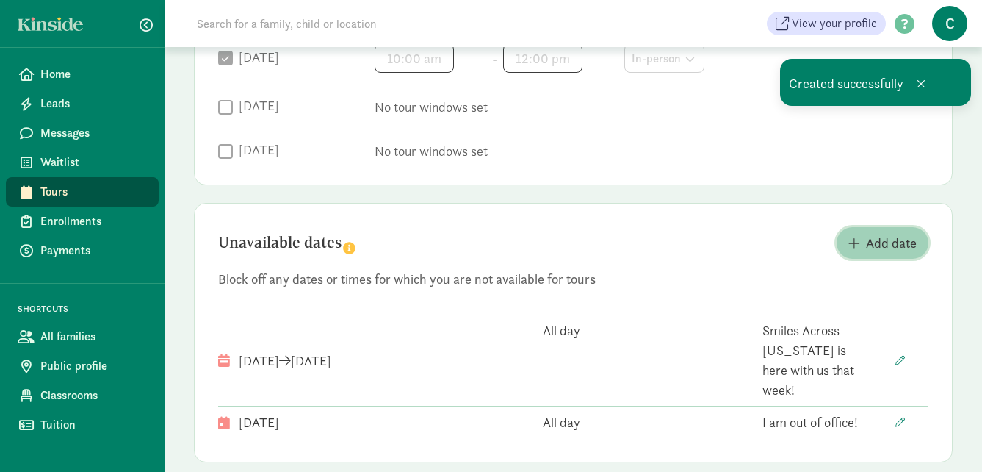
click at [889, 237] on span "Add date" at bounding box center [891, 243] width 51 height 20
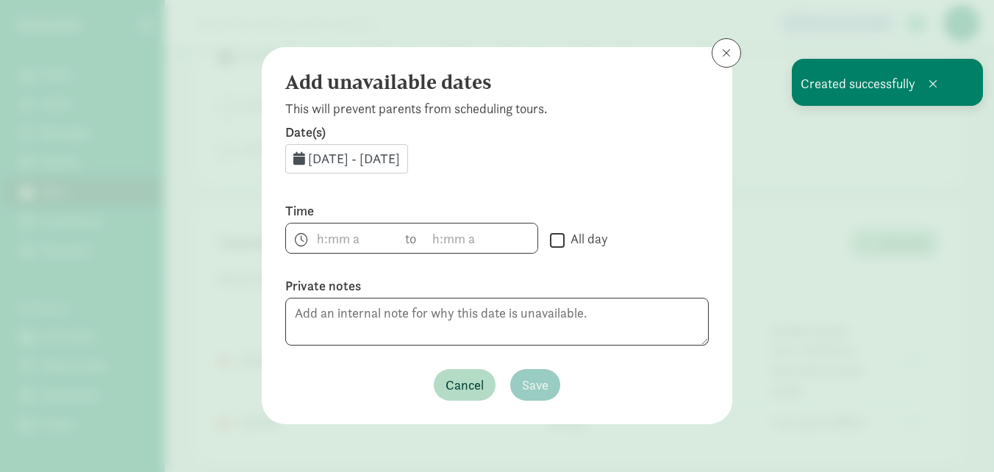
click at [316, 148] on div "Sep 5, 2025 - Sep 30, 2025" at bounding box center [346, 158] width 123 height 29
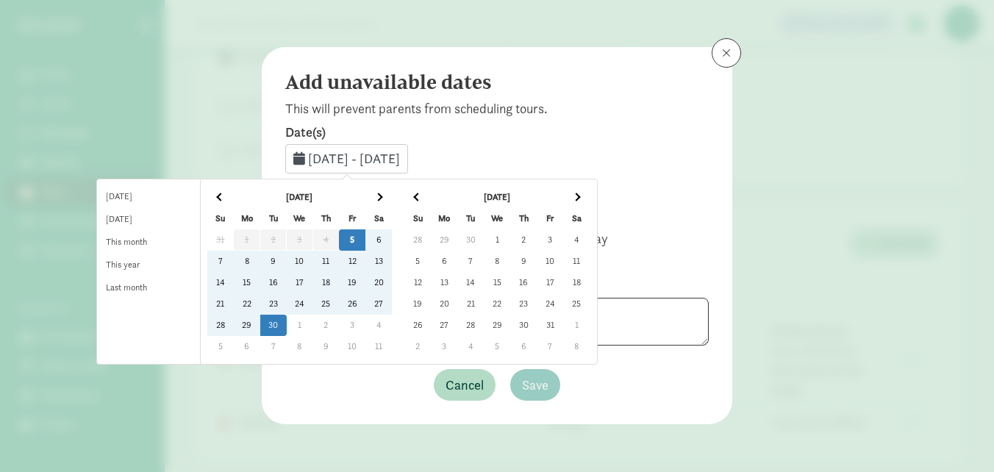
click at [260, 317] on td "29" at bounding box center [247, 325] width 26 height 21
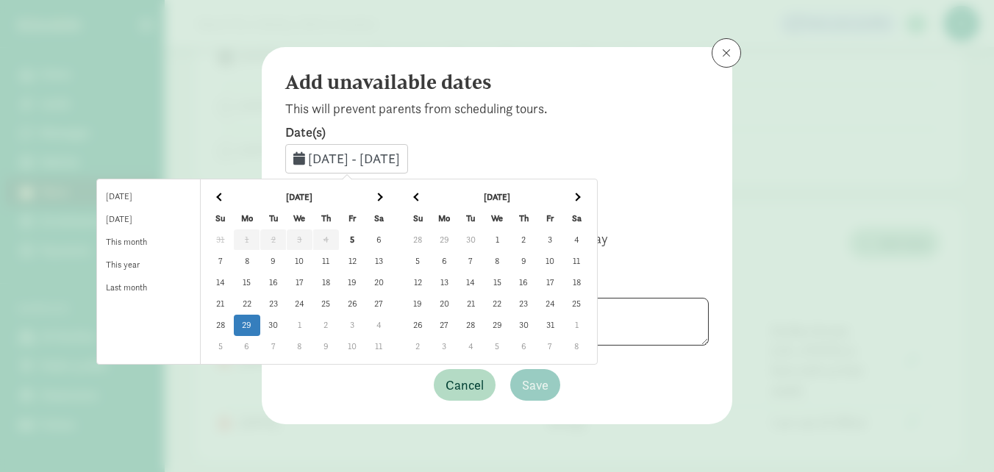
click at [260, 323] on td "29" at bounding box center [247, 325] width 26 height 21
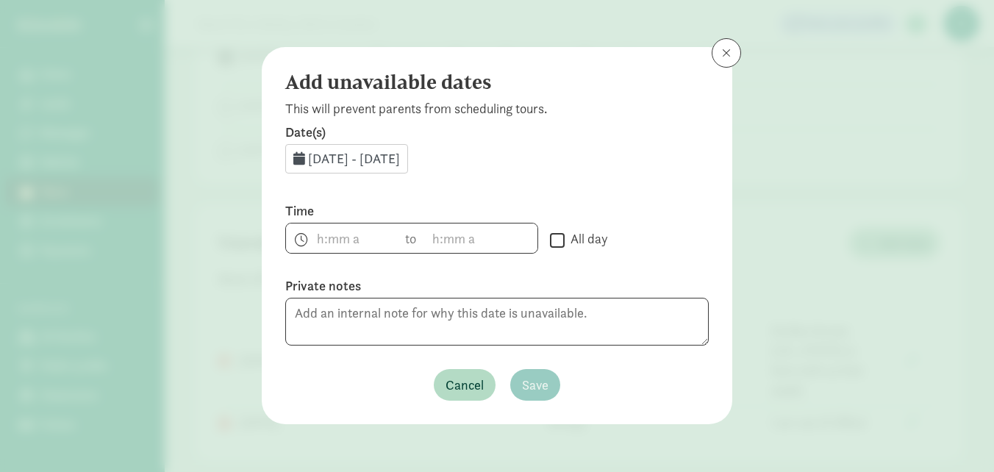
click at [561, 245] on input "All day" at bounding box center [557, 240] width 15 height 20
checkbox input "true"
click at [570, 320] on textarea at bounding box center [496, 322] width 423 height 48
type textarea "Center Closed for Staff Professional Development Day!"
click at [544, 385] on span "Save" at bounding box center [535, 385] width 26 height 20
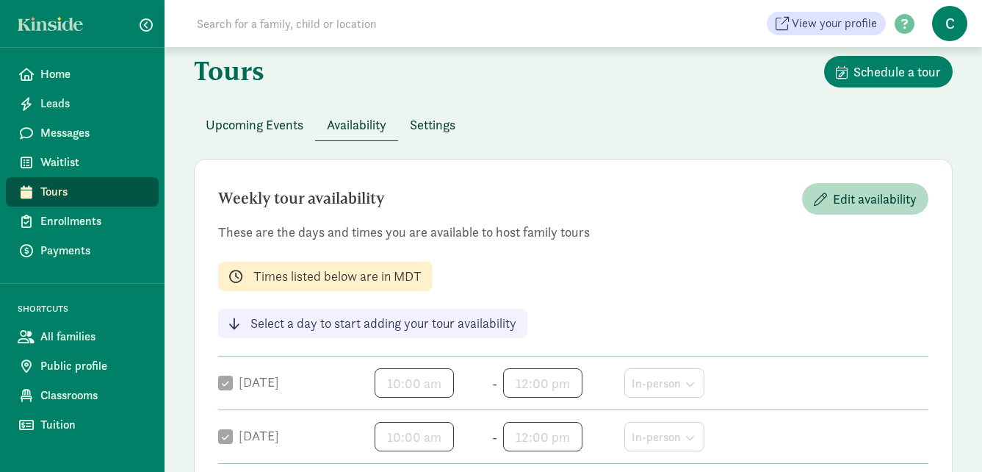
scroll to position [0, 0]
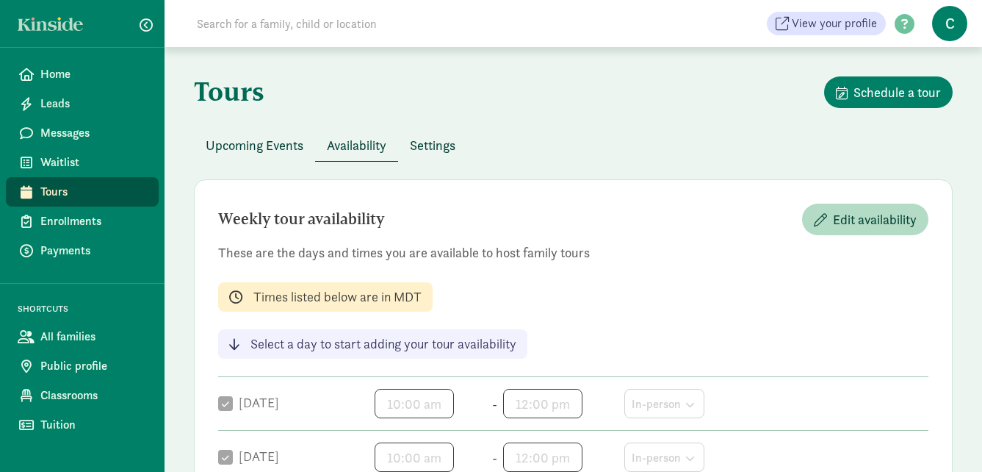
click at [248, 146] on span "Upcoming Events" at bounding box center [255, 145] width 98 height 20
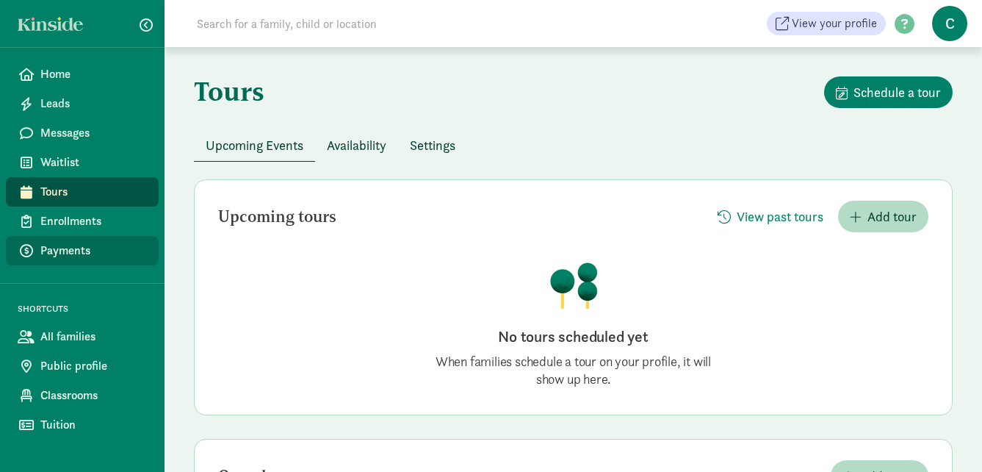
click at [66, 261] on link "Payments" at bounding box center [82, 250] width 153 height 29
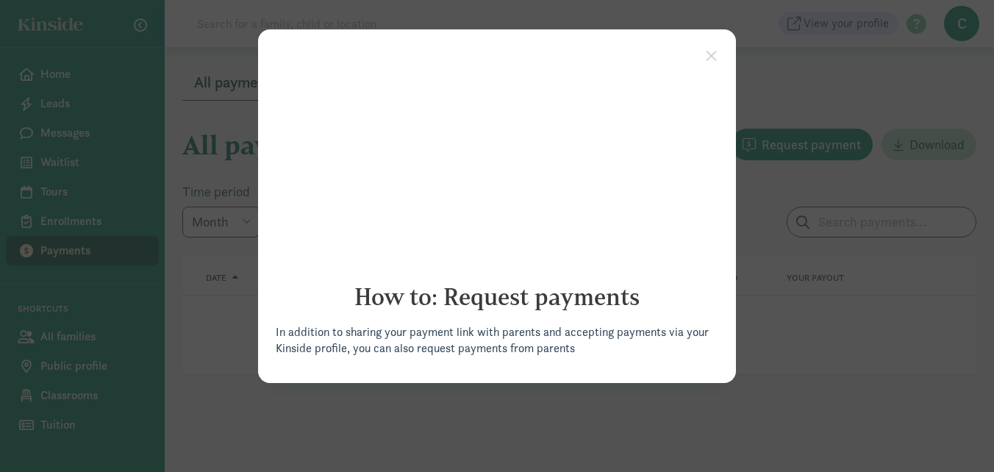
click at [458, 36] on cue "How to: Request payments In addition to sharing your payment link with parents …" at bounding box center [497, 205] width 478 height 353
click at [703, 62] on link "×" at bounding box center [711, 54] width 26 height 26
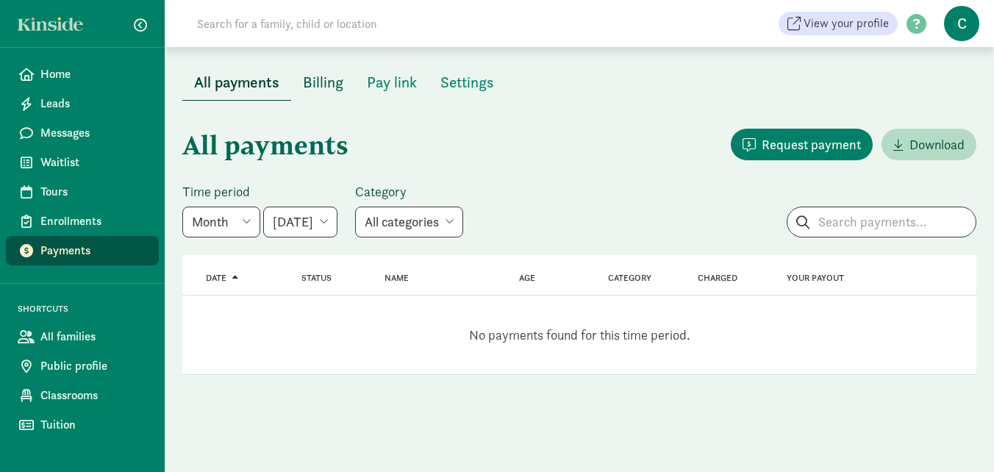
click at [342, 92] on span "Billing" at bounding box center [323, 83] width 40 height 24
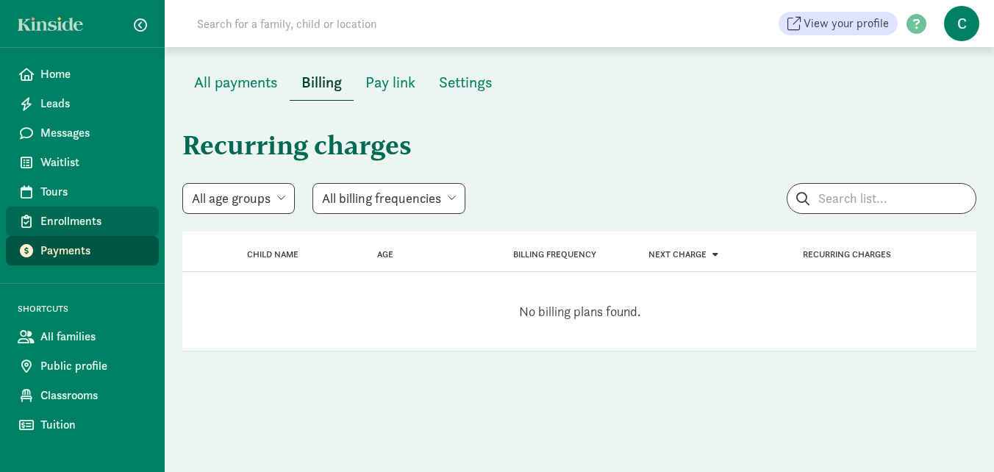
click at [60, 213] on span "Enrollments" at bounding box center [93, 221] width 107 height 18
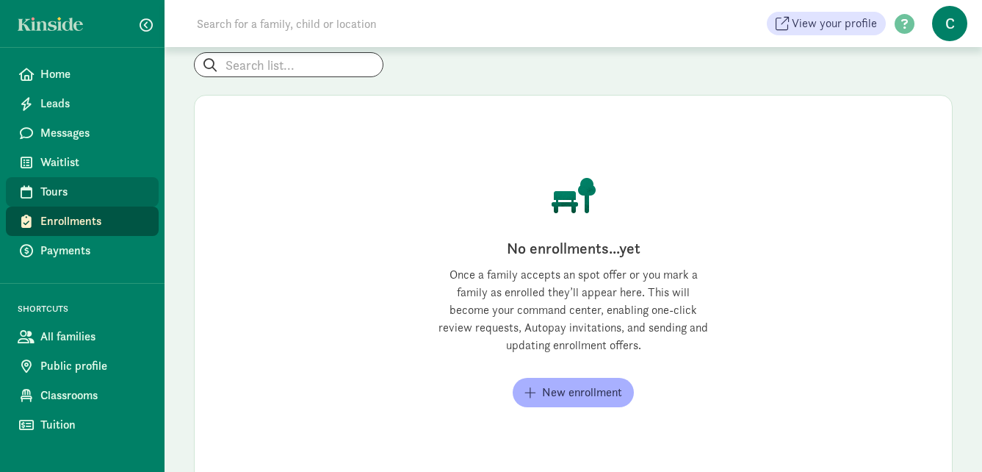
scroll to position [75, 0]
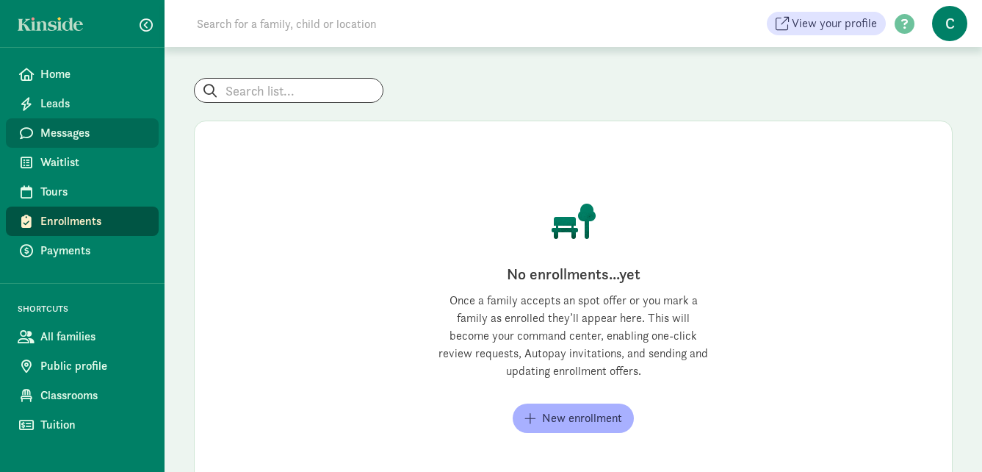
click at [72, 123] on link "Messages" at bounding box center [82, 132] width 153 height 29
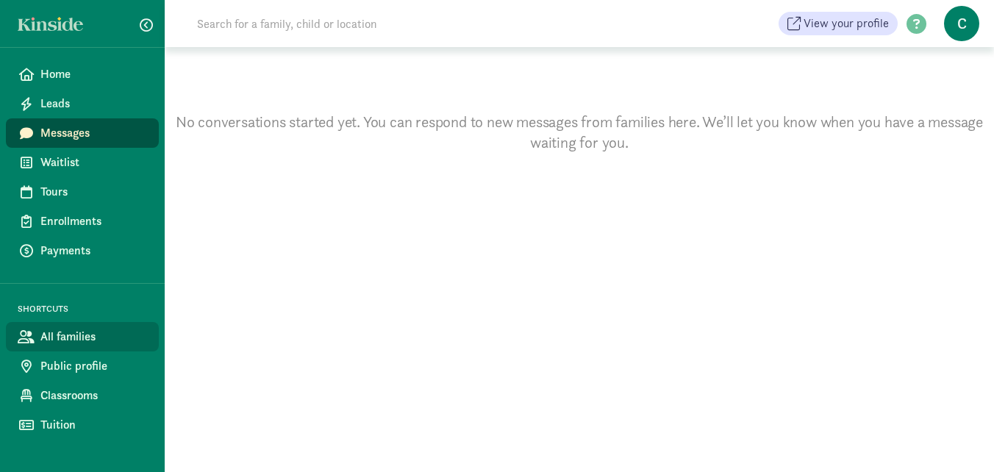
click at [76, 340] on span "All families" at bounding box center [93, 337] width 107 height 18
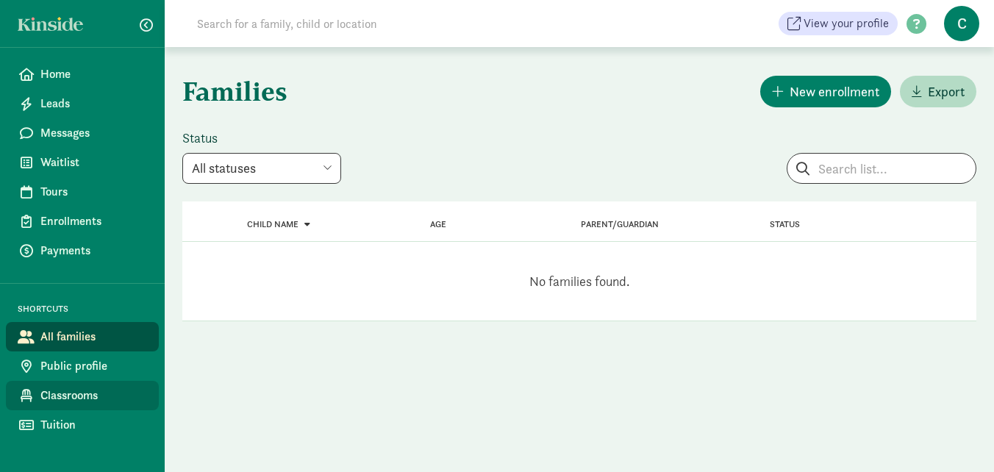
click at [54, 401] on span "Classrooms" at bounding box center [93, 396] width 107 height 18
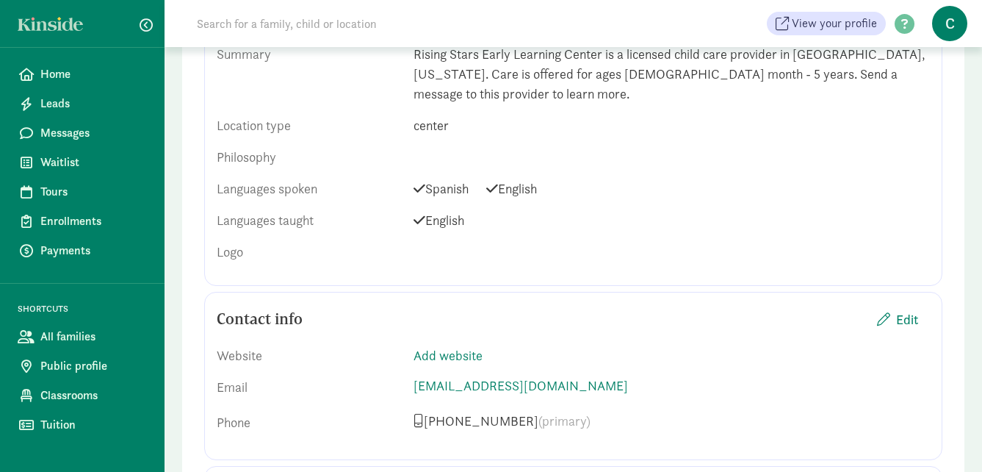
scroll to position [661, 0]
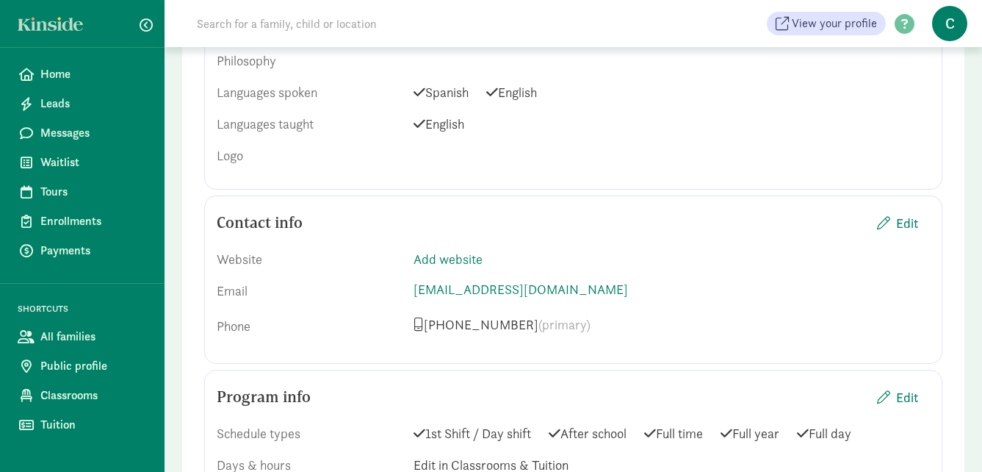
click at [460, 295] on div "Website Add website Email [EMAIL_ADDRESS][DOMAIN_NAME] Phone [PHONE_NUMBER] (pr…" at bounding box center [574, 294] width 714 height 114
click at [461, 316] on p "[PHONE_NUMBER] (primary)" at bounding box center [672, 325] width 517 height 18
click at [900, 213] on span "Edit" at bounding box center [908, 223] width 22 height 20
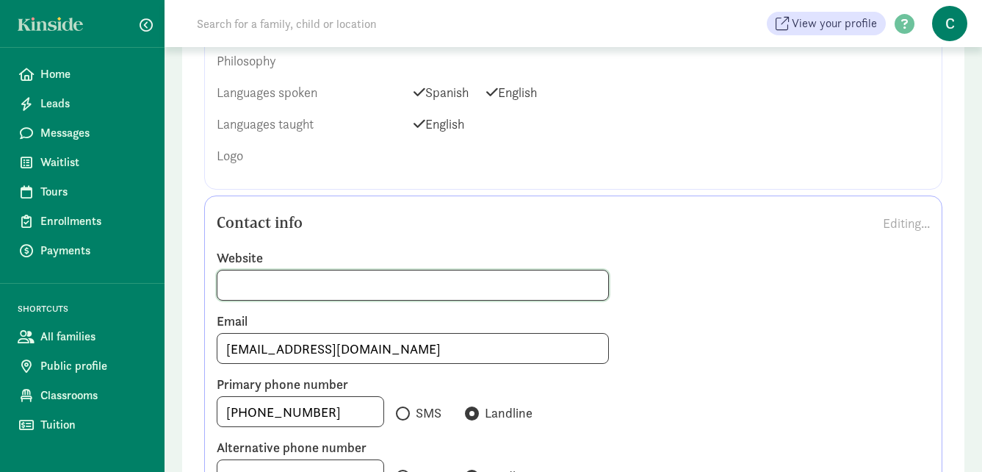
click at [359, 270] on input at bounding box center [413, 284] width 391 height 29
paste input "[URL][DOMAIN_NAME]"
type input "[URL][DOMAIN_NAME]"
click at [404, 145] on div "Logo" at bounding box center [574, 155] width 714 height 20
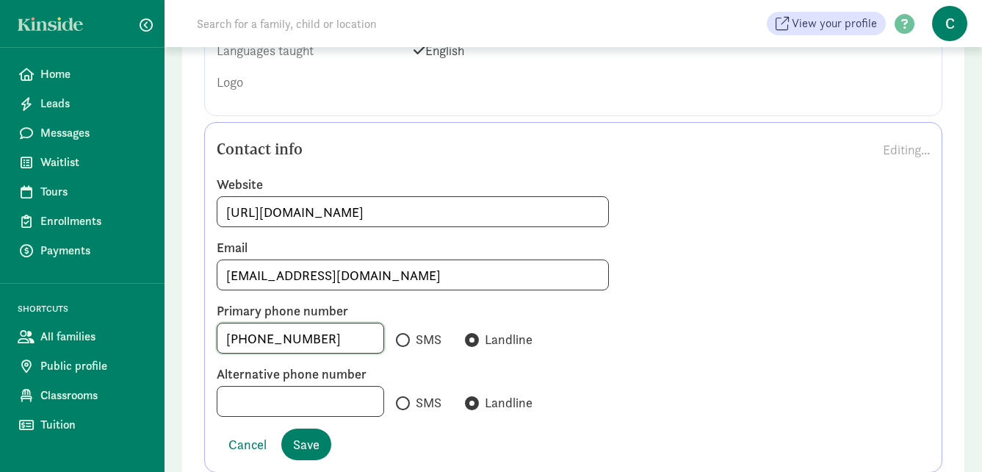
drag, startPoint x: 348, startPoint y: 317, endPoint x: -3, endPoint y: 305, distance: 350.7
type input "4063129801"
click at [324, 428] on button "Save" at bounding box center [306, 444] width 50 height 32
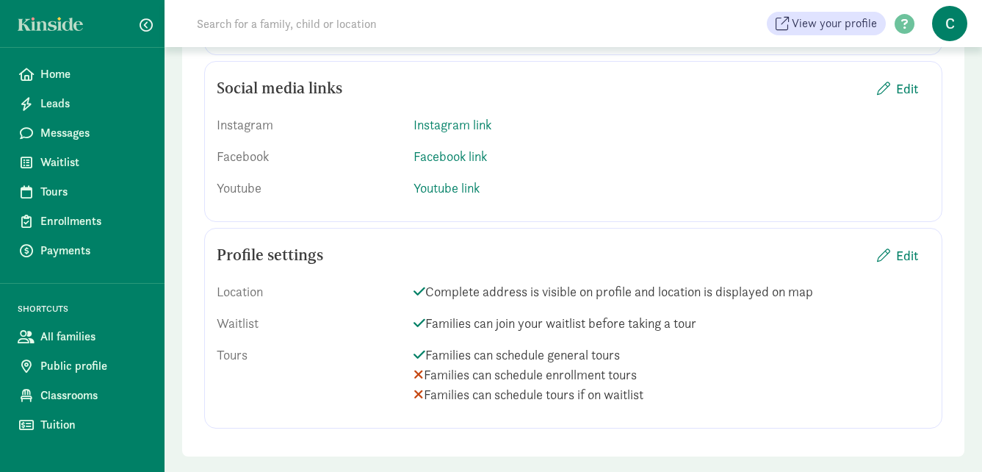
scroll to position [1783, 0]
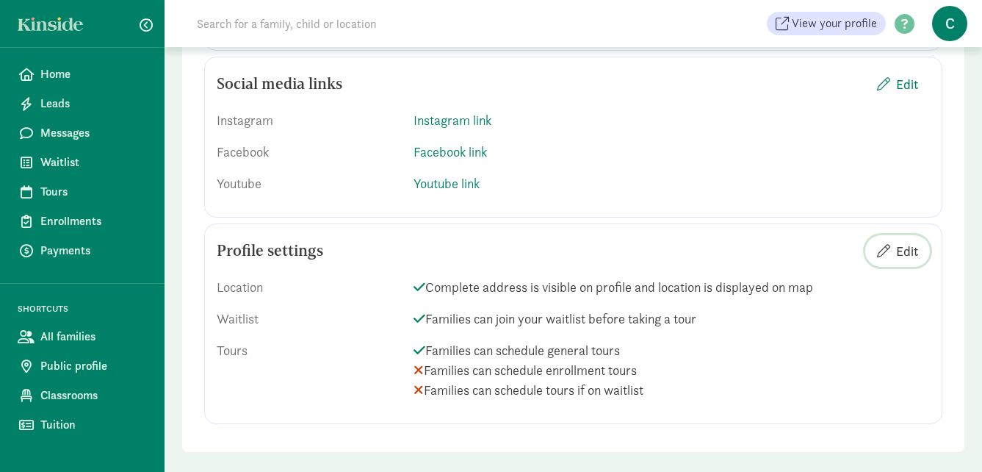
click at [913, 241] on span "Edit" at bounding box center [908, 251] width 22 height 20
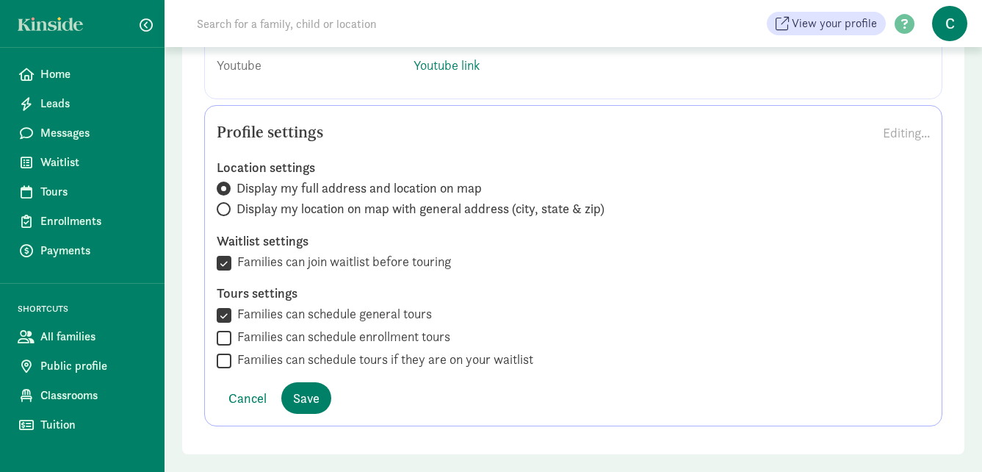
scroll to position [1904, 0]
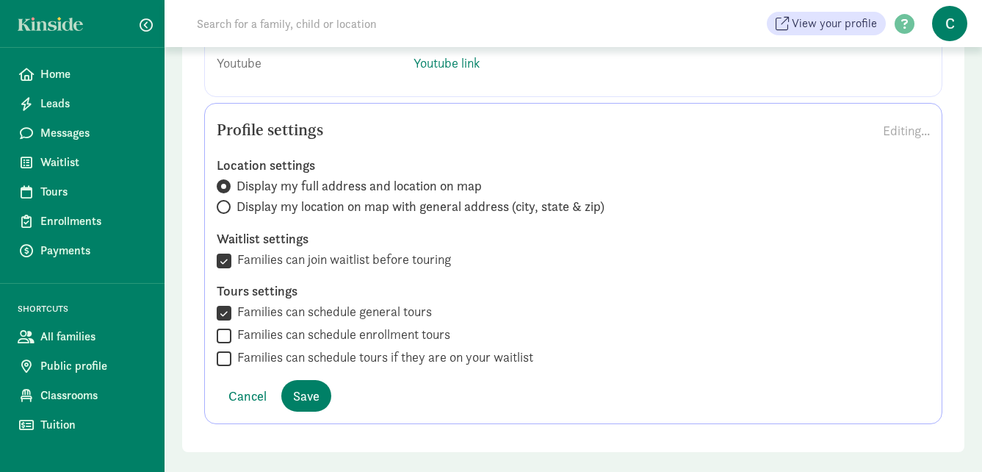
click at [229, 326] on input "Families can schedule enrollment tours" at bounding box center [224, 336] width 15 height 20
checkbox input "true"
click at [220, 348] on input "Families can schedule tours if they are on your waitlist" at bounding box center [224, 358] width 15 height 20
checkbox input "true"
click at [309, 386] on span "Save" at bounding box center [306, 396] width 26 height 20
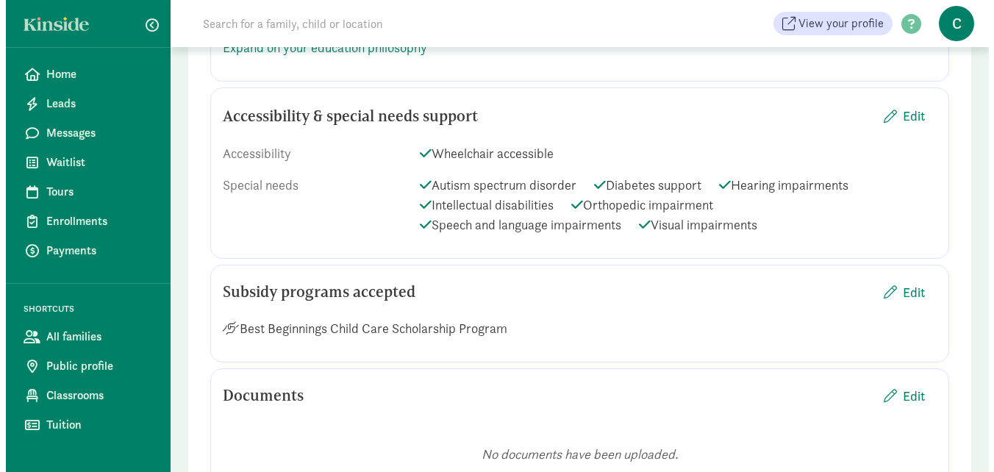
scroll to position [1416, 0]
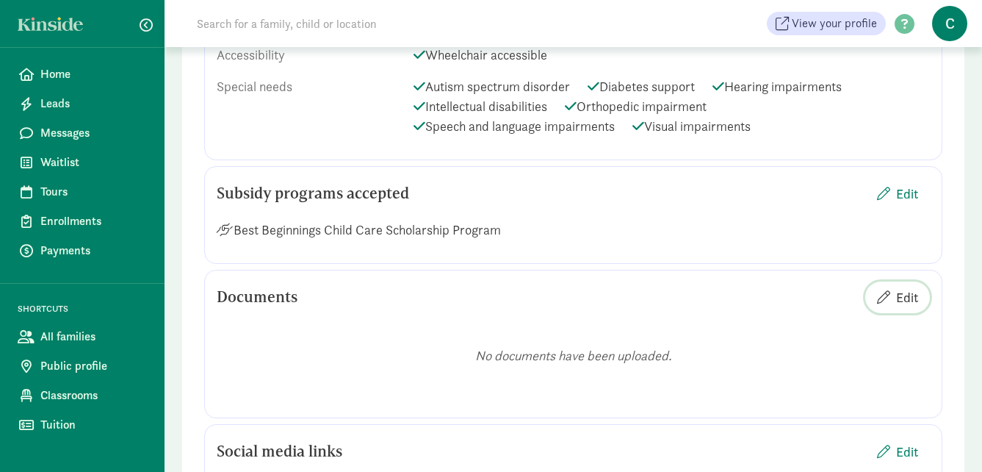
click at [910, 287] on span "Edit" at bounding box center [908, 297] width 22 height 20
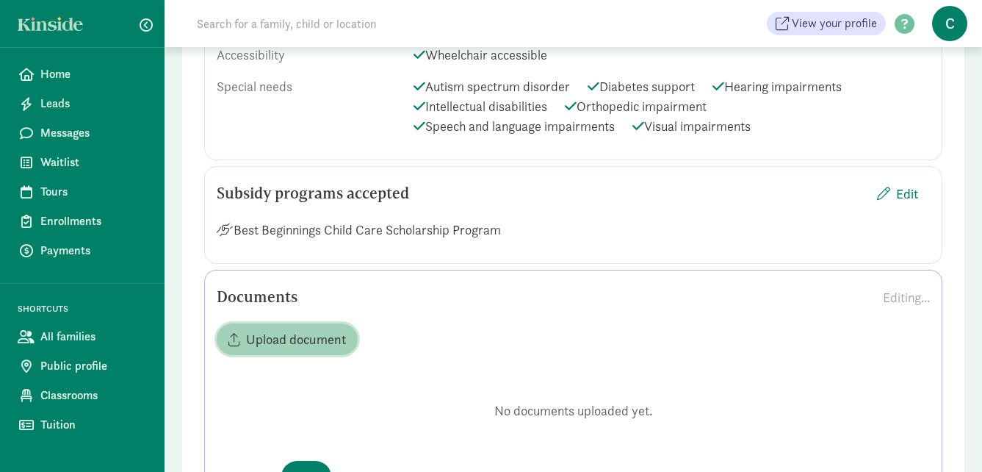
click at [258, 329] on span "Upload document" at bounding box center [296, 339] width 100 height 20
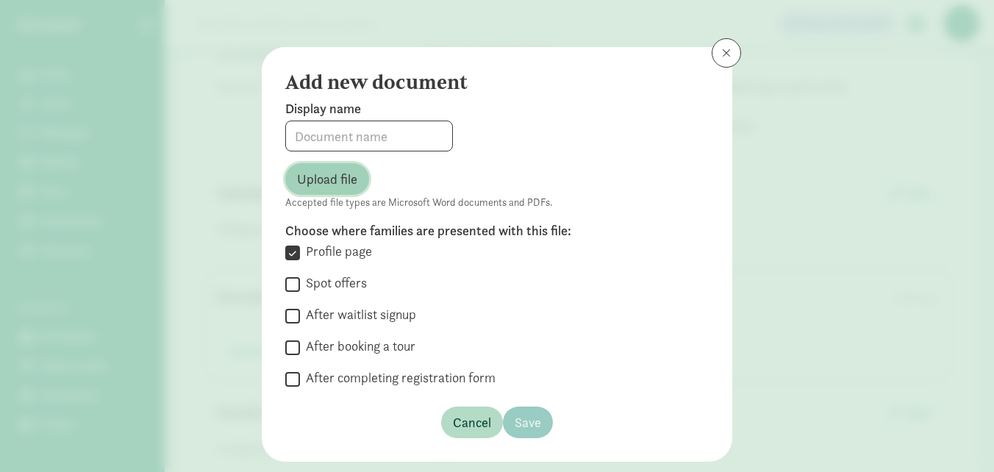
click at [306, 183] on span "Upload file" at bounding box center [327, 179] width 60 height 20
click at [285, 174] on button "Upload file" at bounding box center [327, 179] width 84 height 32
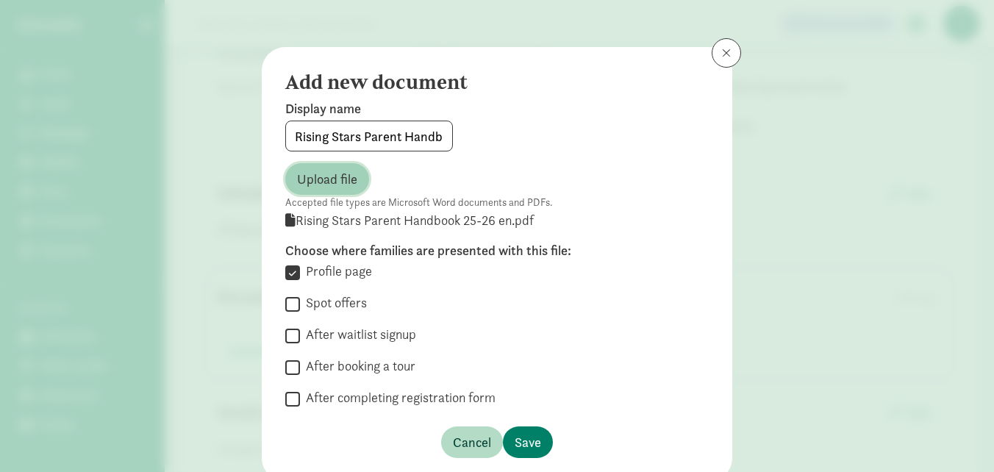
click at [332, 177] on span "Upload file" at bounding box center [327, 179] width 60 height 20
click at [327, 176] on span "Upload file" at bounding box center [327, 179] width 60 height 20
click at [412, 136] on input "Rising Stars Parent Handbook 25-26 en.pdf" at bounding box center [369, 135] width 166 height 29
click at [420, 137] on input "Rising Stars Parent Handbook 25-26 en.pdf" at bounding box center [369, 135] width 166 height 29
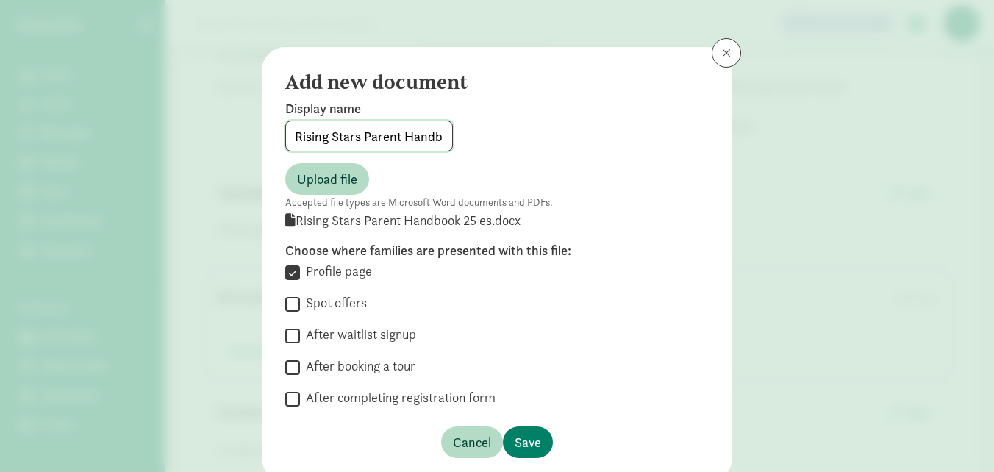
drag, startPoint x: 420, startPoint y: 137, endPoint x: 279, endPoint y: 120, distance: 141.5
click at [285, 120] on div "Display name Rising Stars Parent Handbook 25-26 en.pdf" at bounding box center [496, 125] width 423 height 51
type input "25-26 en.pdf"
click at [721, 43] on button at bounding box center [725, 52] width 29 height 29
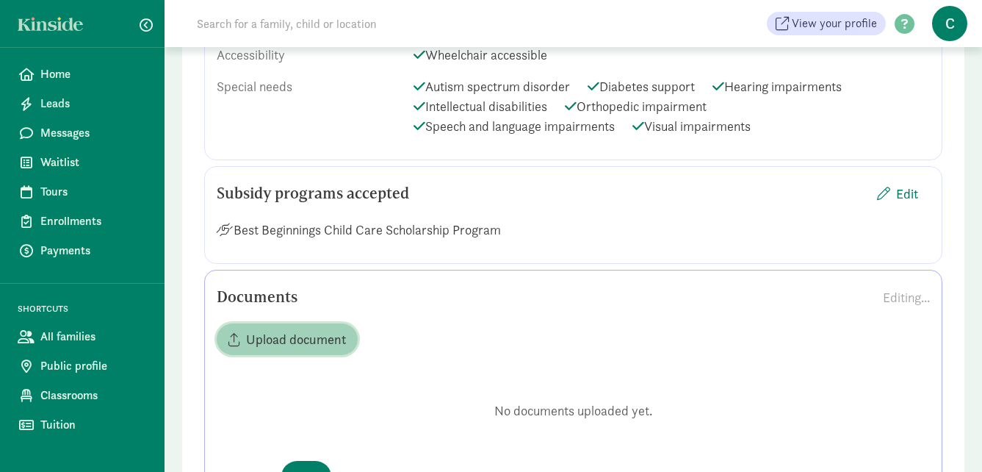
click at [270, 329] on span "Upload document" at bounding box center [296, 339] width 100 height 20
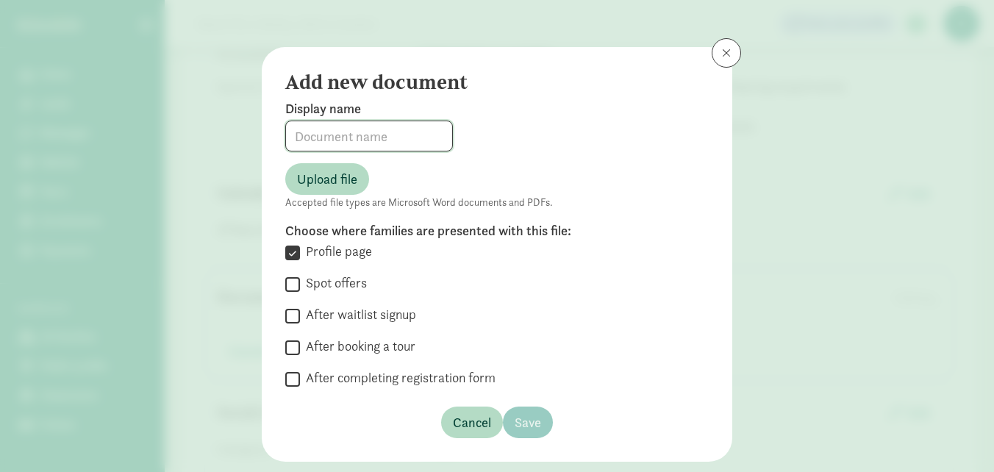
click at [331, 134] on input at bounding box center [369, 135] width 166 height 29
type input "Rising Stars Parent Handbook Spanish"
click at [316, 178] on span "Upload file" at bounding box center [327, 179] width 60 height 20
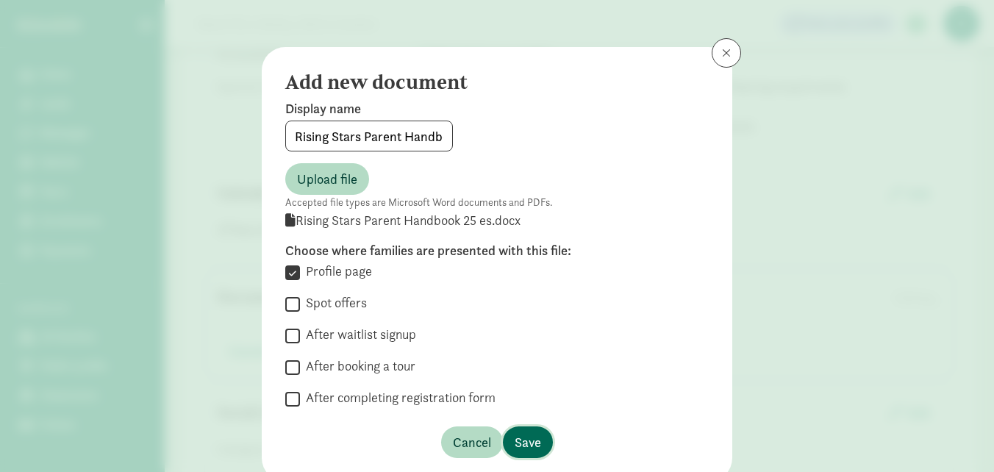
click at [531, 439] on span "Save" at bounding box center [527, 442] width 26 height 20
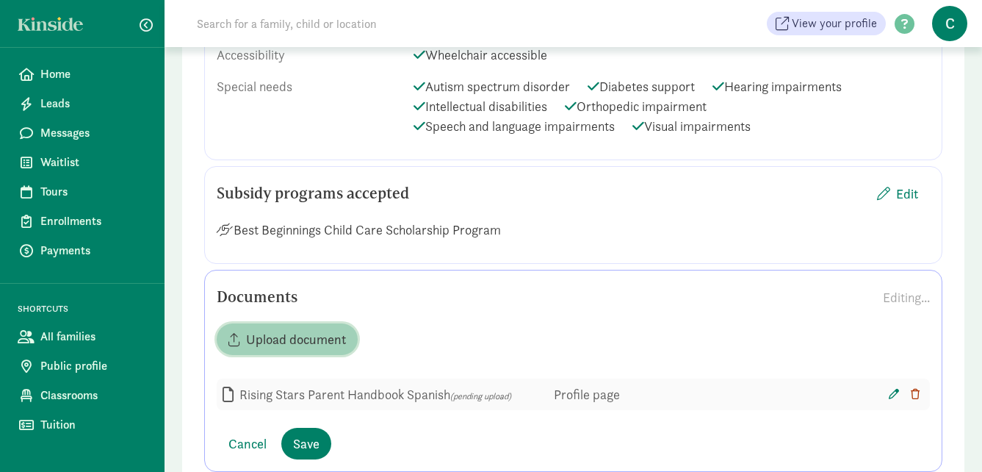
click at [306, 329] on span "Upload document" at bounding box center [296, 339] width 100 height 20
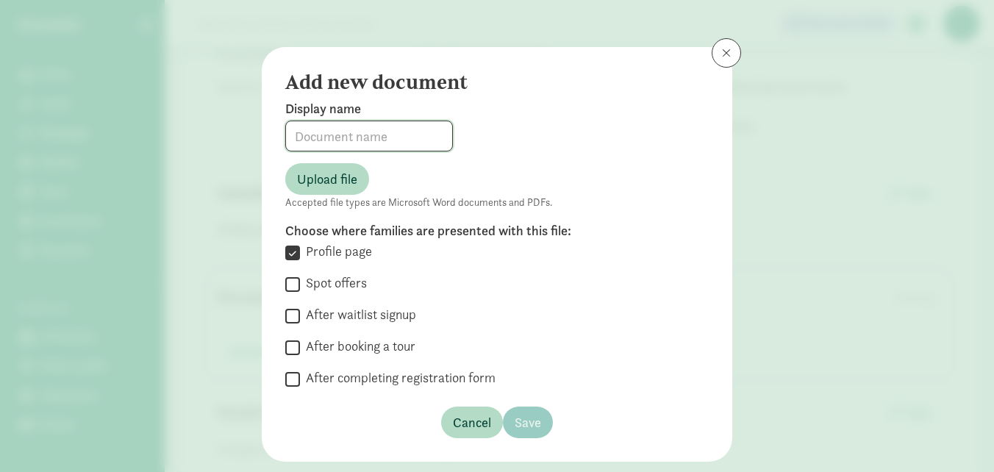
click at [326, 128] on input at bounding box center [369, 135] width 166 height 29
type input "Rising Stars Parent Handbook English"
click at [320, 174] on span "Upload file" at bounding box center [327, 179] width 60 height 20
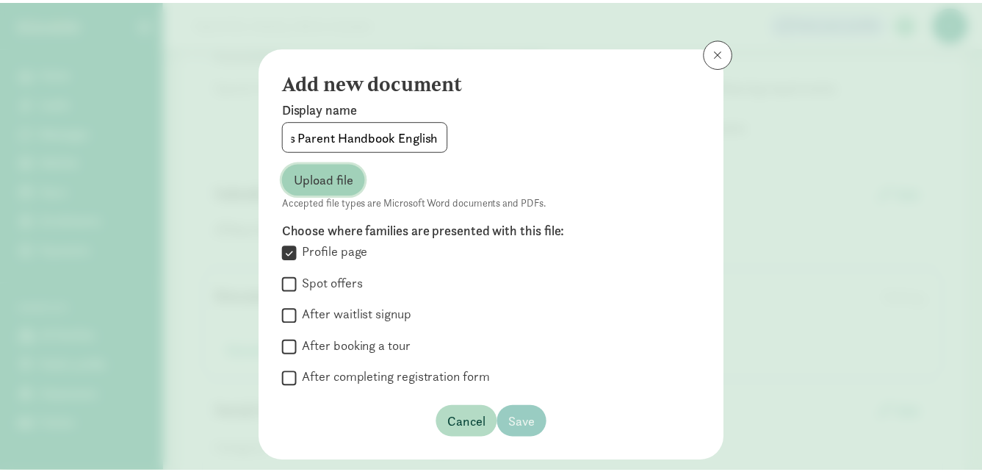
scroll to position [0, 0]
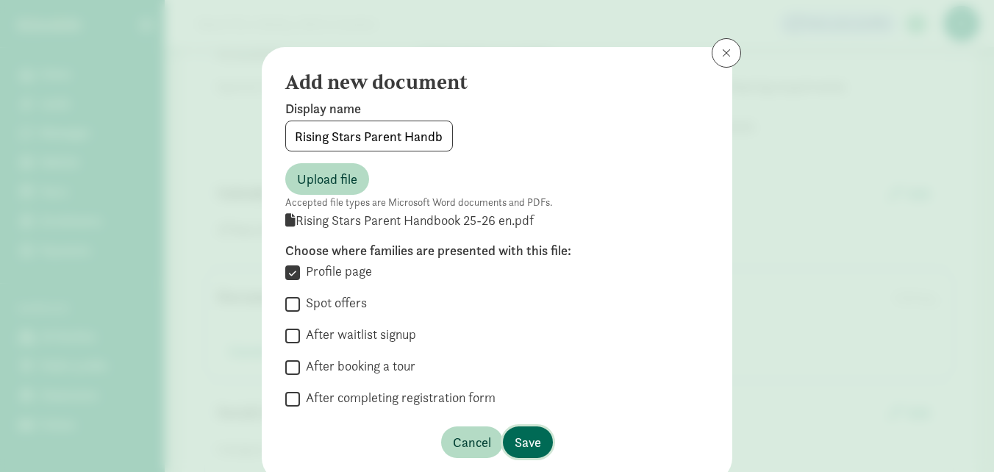
click at [515, 442] on span "Save" at bounding box center [527, 442] width 26 height 20
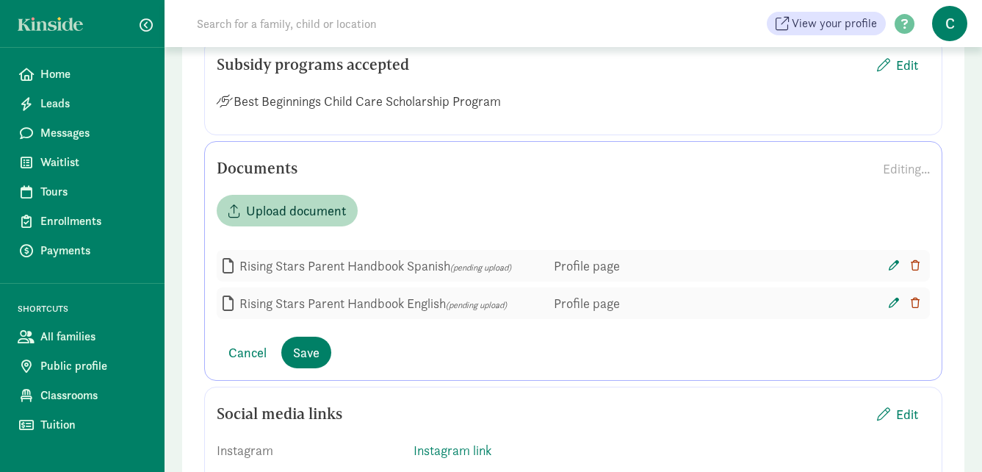
scroll to position [1563, 0]
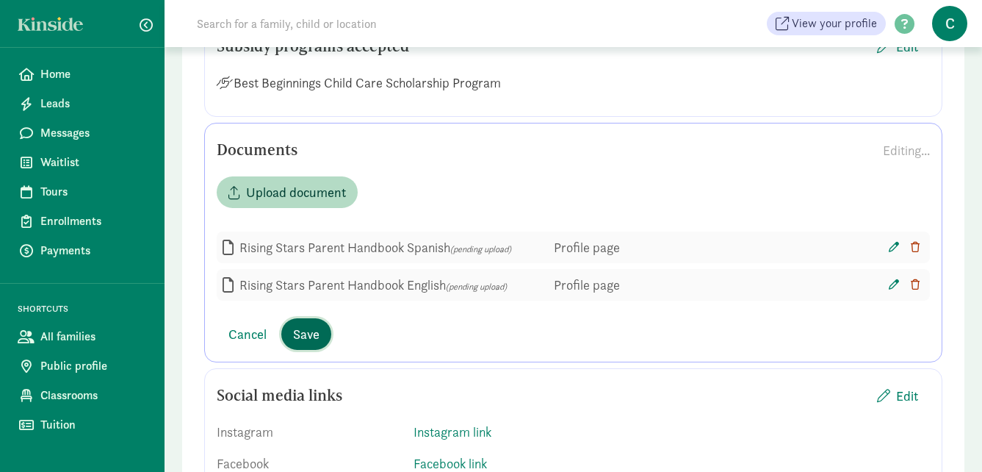
click at [313, 324] on span "Save" at bounding box center [306, 334] width 26 height 20
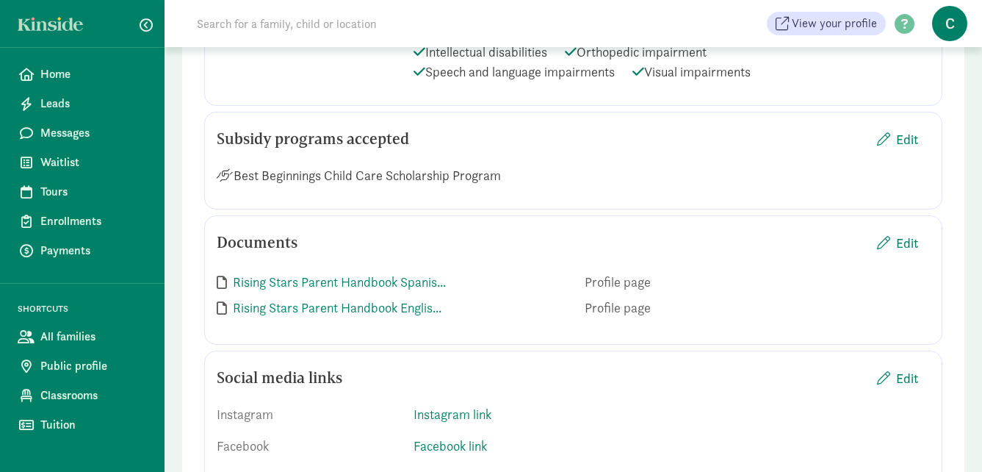
scroll to position [1323, 0]
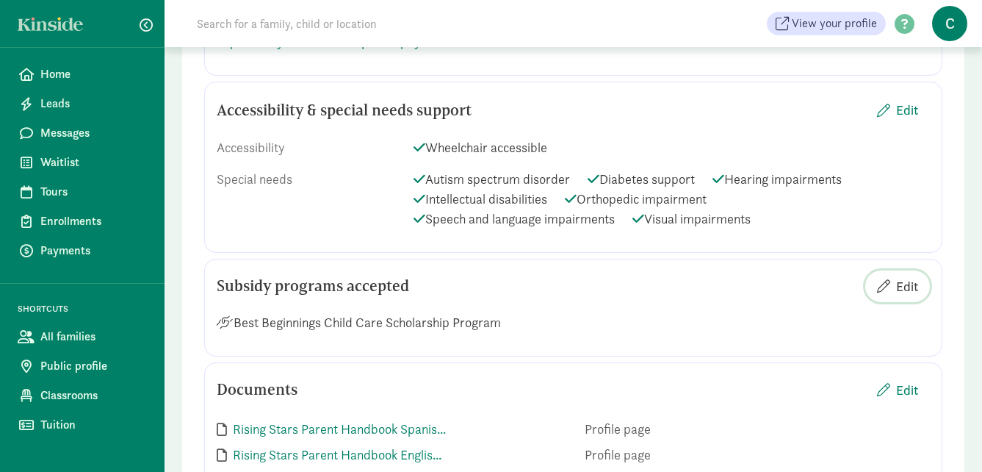
click at [914, 276] on span "Edit" at bounding box center [908, 286] width 22 height 20
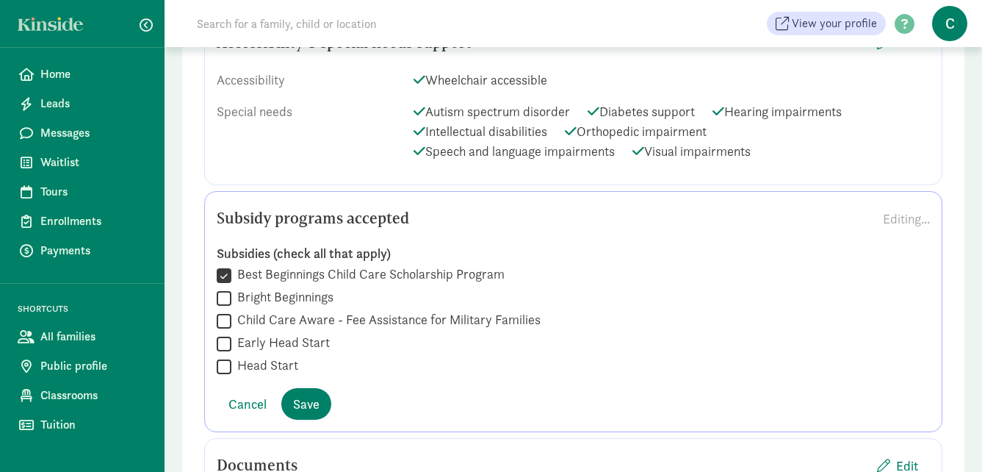
scroll to position [1470, 0]
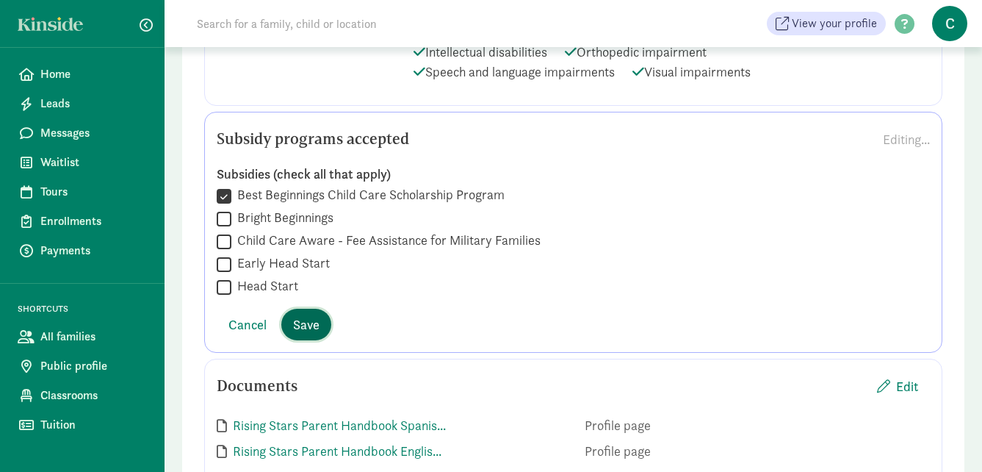
click at [309, 315] on span "Save" at bounding box center [306, 325] width 26 height 20
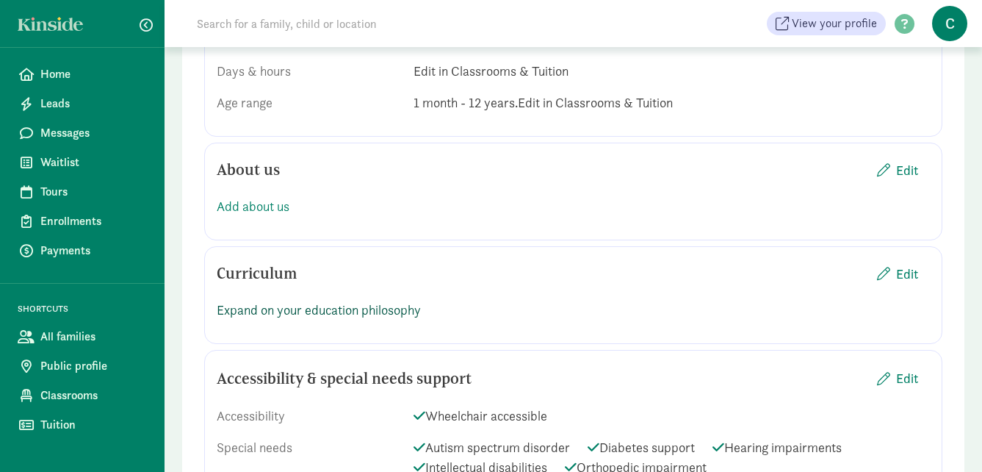
scroll to position [1030, 0]
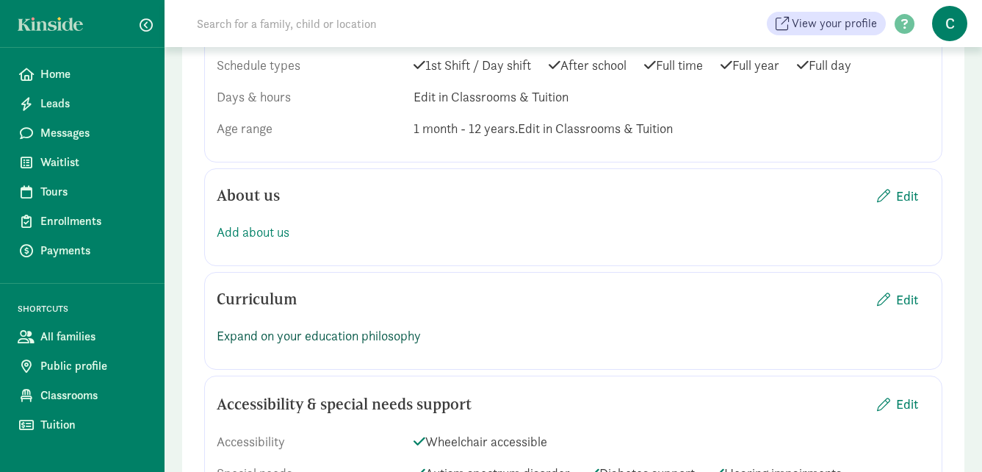
click at [309, 327] on link "Expand on your education philosophy" at bounding box center [319, 335] width 204 height 17
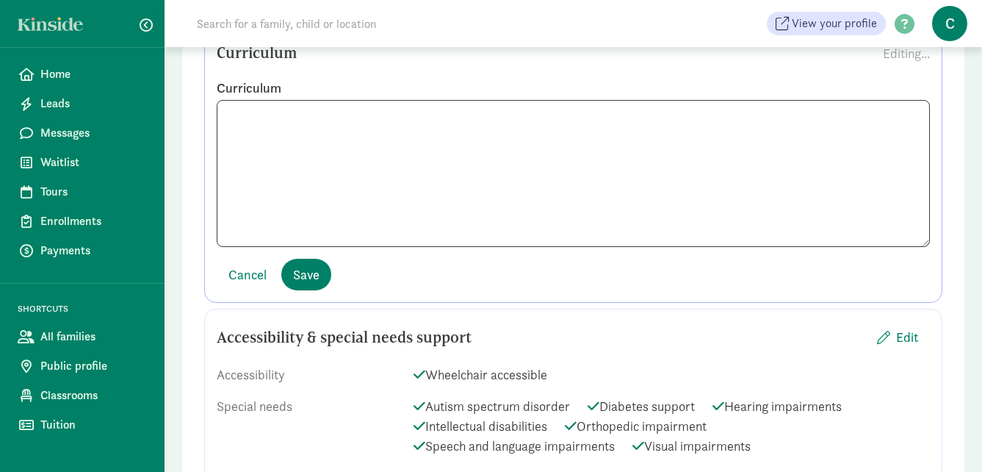
scroll to position [1250, 0]
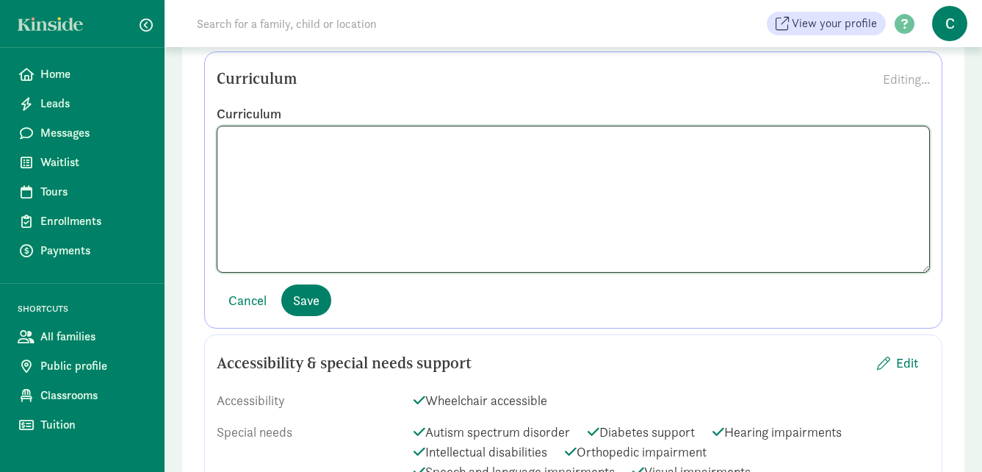
click at [296, 146] on textarea at bounding box center [574, 199] width 714 height 147
paste textarea "Lo ipsumdo sit am Consec Adipisc el Seddoeiu Tempor’i, Utlabo Etdol Magna Aliqu…"
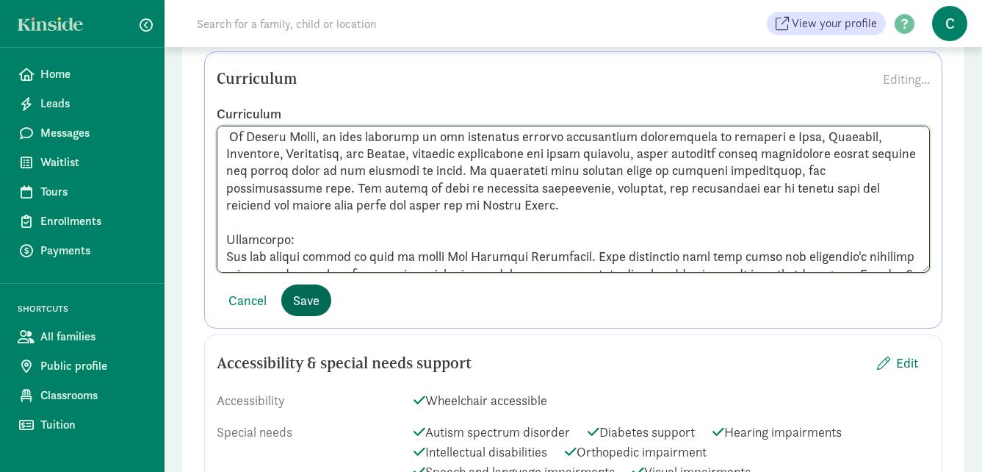
type textarea "Lo ipsumdo sit am Consec Adipisc el Seddoeiu Tempor’i, Utlabo Etdol Magna Aliqu…"
click at [305, 290] on span "Save" at bounding box center [306, 300] width 26 height 20
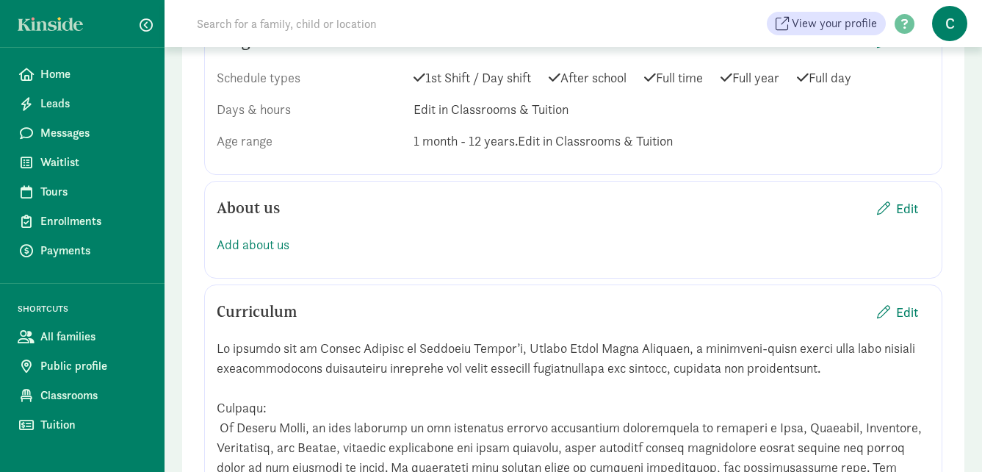
scroll to position [1030, 0]
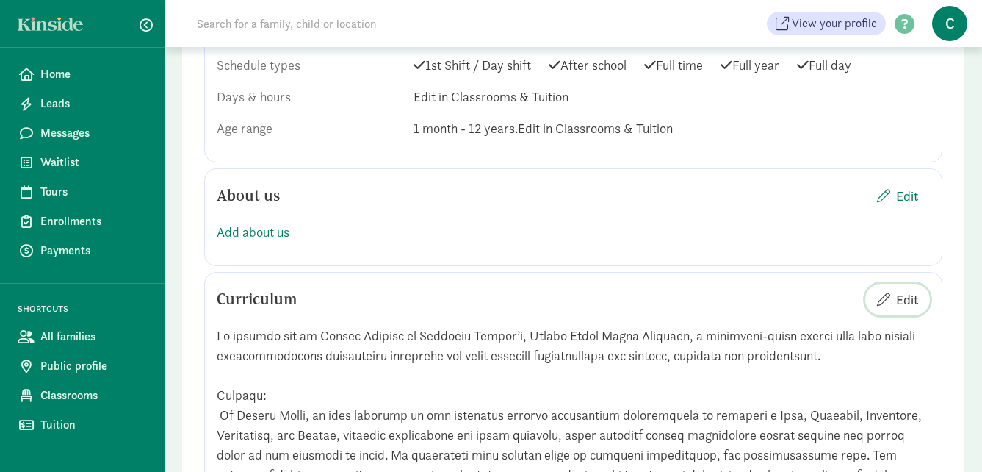
click at [911, 290] on span "Edit" at bounding box center [908, 300] width 22 height 20
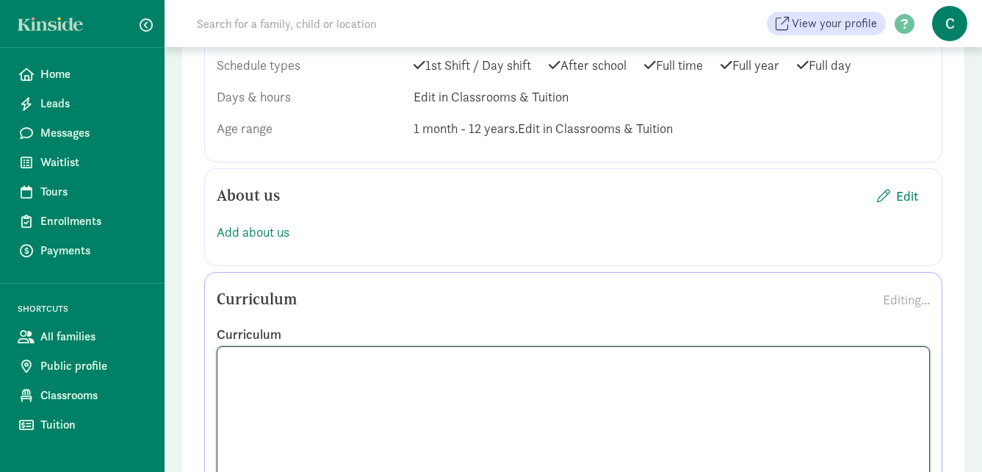
scroll to position [0, 0]
drag, startPoint x: 619, startPoint y: 422, endPoint x: 210, endPoint y: 292, distance: 428.6
click at [210, 292] on div "Curriculum Editing... Curriculum Cancel Save" at bounding box center [573, 410] width 739 height 277
click at [907, 186] on span "Edit" at bounding box center [908, 196] width 22 height 20
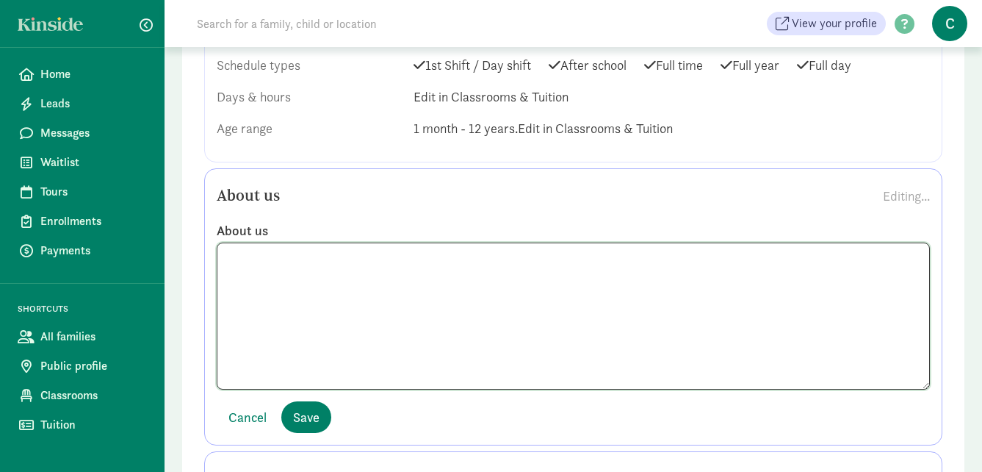
paste textarea "We welcome you to Family Promise of [GEOGRAPHIC_DATA]’s, Rising Stars Early Lea…"
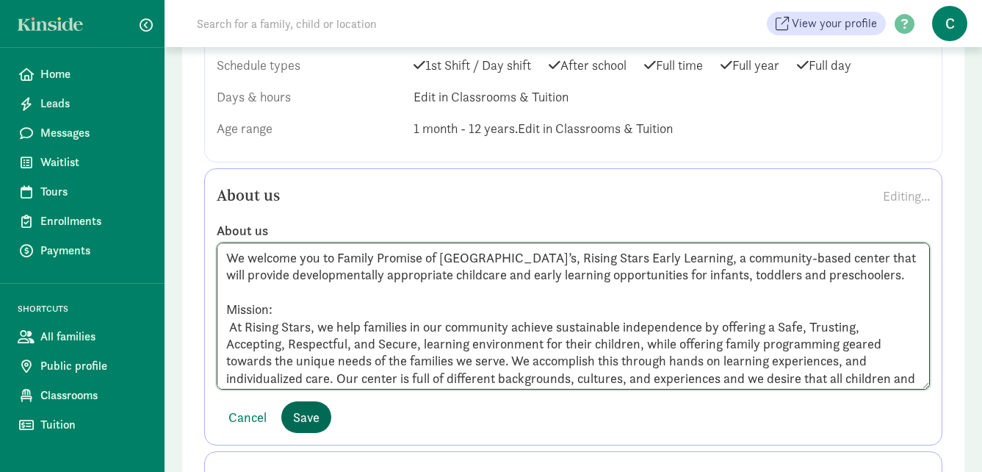
type textarea "We welcome you to Family Promise of [GEOGRAPHIC_DATA]’s, Rising Stars Early Lea…"
click at [315, 407] on span "Save" at bounding box center [306, 417] width 26 height 20
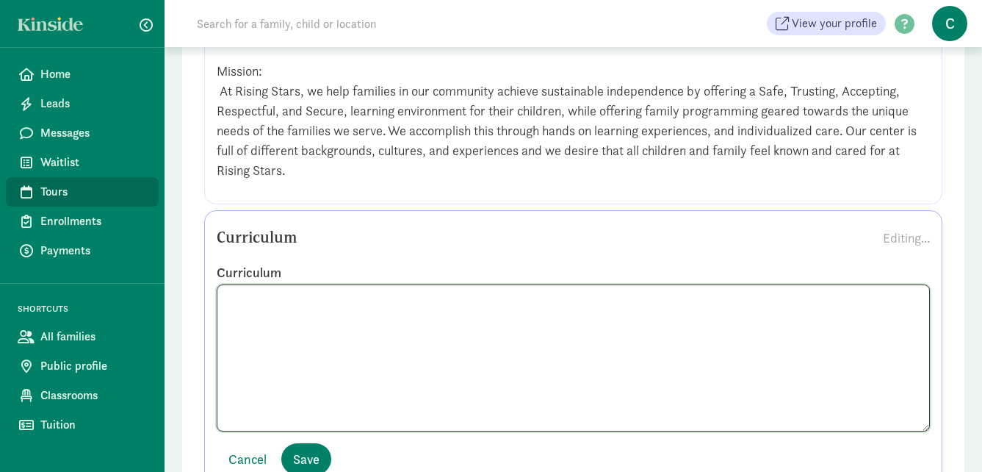
drag, startPoint x: 569, startPoint y: 370, endPoint x: 65, endPoint y: 198, distance: 532.6
click at [65, 198] on div "Home Leads Messages Waitlist Tours Enrollments Payments SHORTCUTS All families …" at bounding box center [491, 47] width 982 height 2594
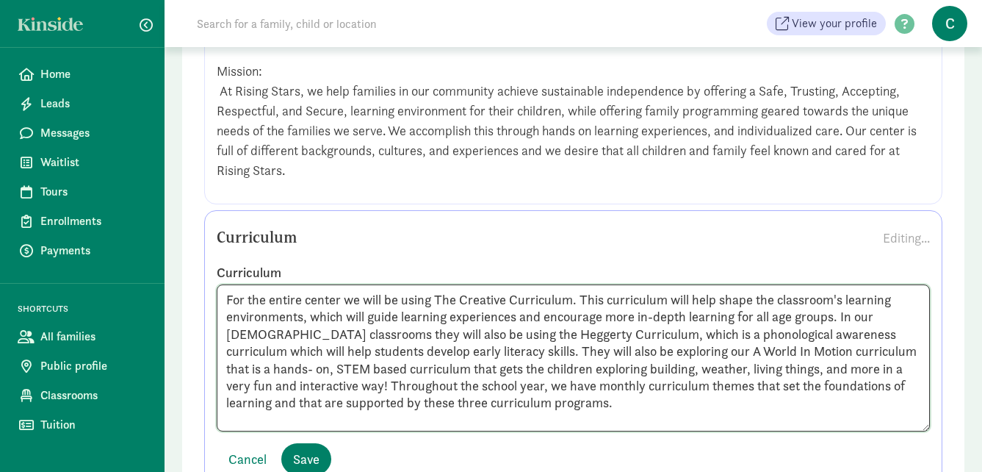
click at [222, 292] on textarea "For the entire center we will be using The Creative Curriculum. This curriculum…" at bounding box center [574, 357] width 714 height 147
type textarea "For the entire center we will be using The Creative Curriculum. This curriculum…"
click at [317, 449] on span "Save" at bounding box center [306, 459] width 26 height 20
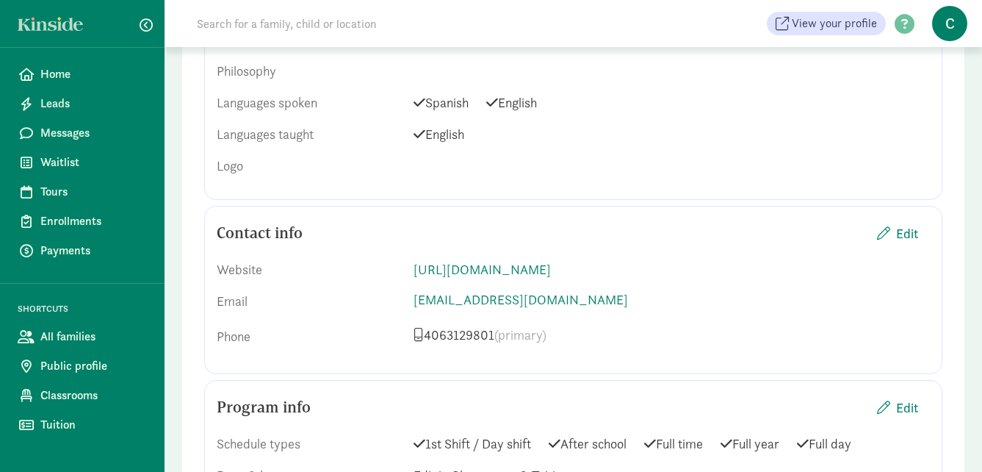
scroll to position [646, 0]
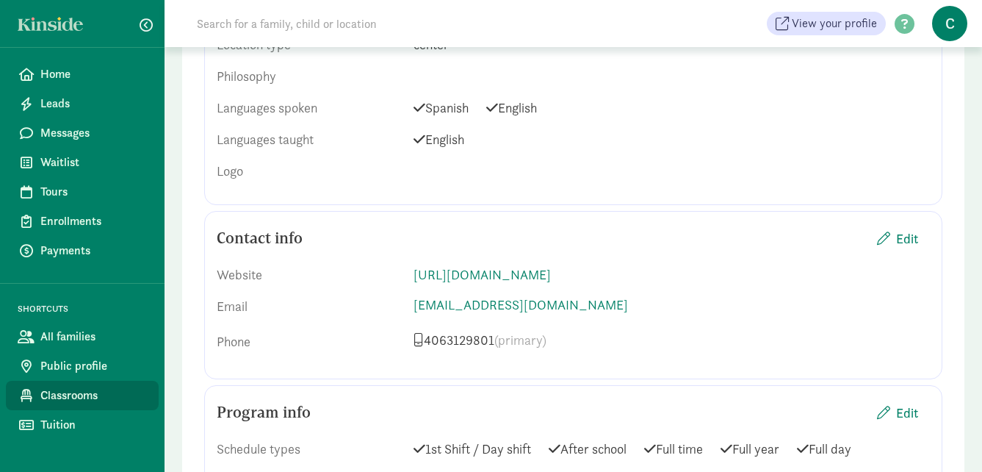
click at [51, 400] on span "Classrooms" at bounding box center [93, 396] width 107 height 18
